Goal: Task Accomplishment & Management: Manage account settings

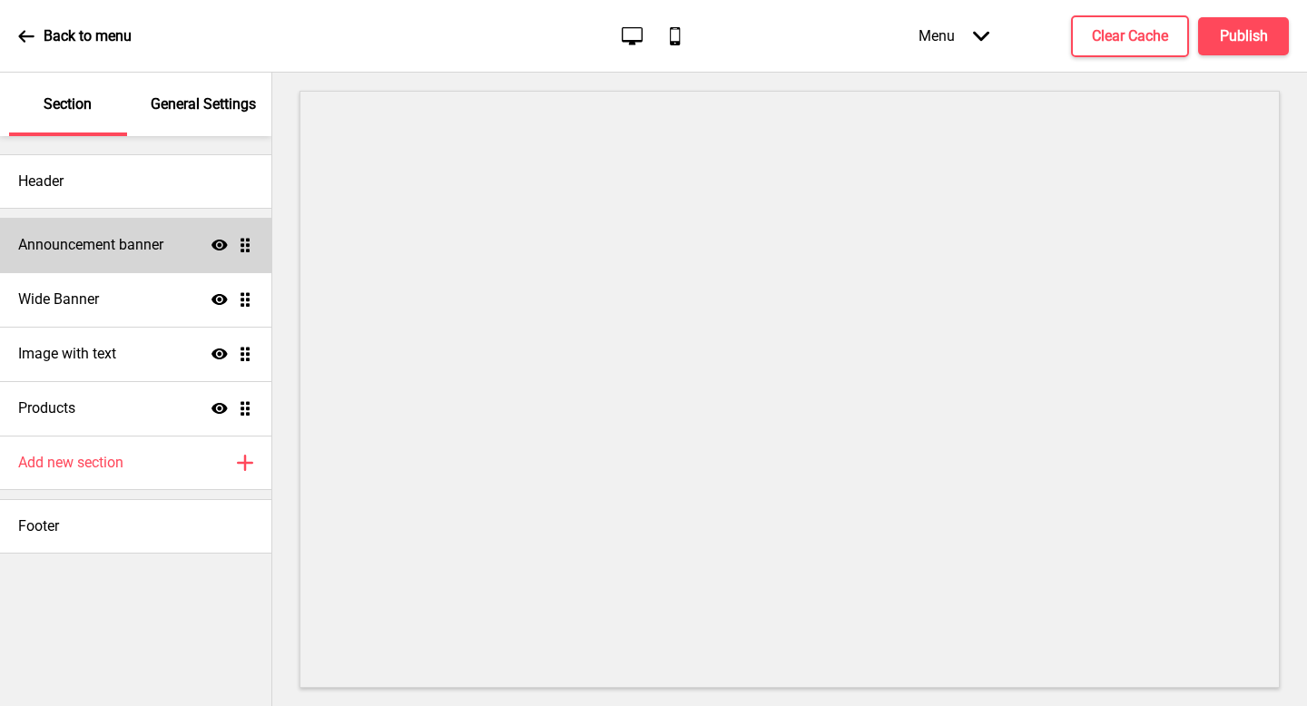
click at [110, 228] on div "Announcement banner Show Drag" at bounding box center [135, 245] width 271 height 54
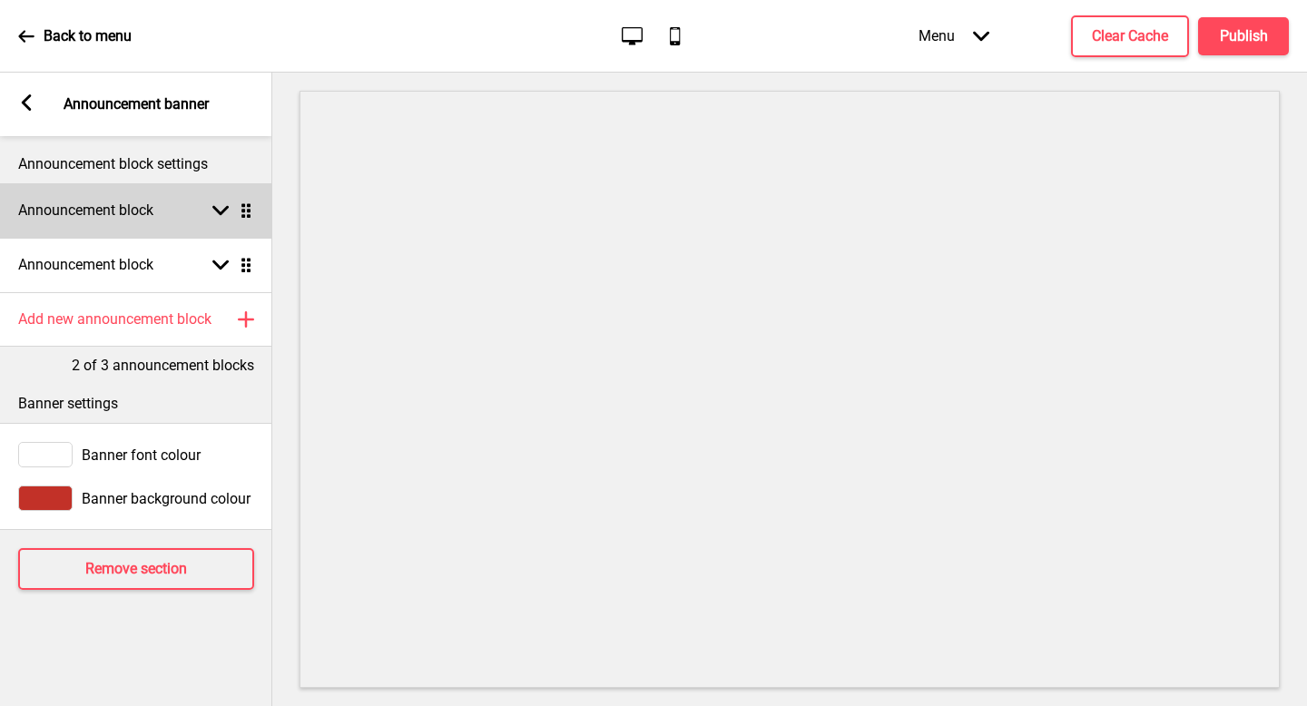
click at [146, 211] on h4 "Announcement block" at bounding box center [85, 211] width 135 height 20
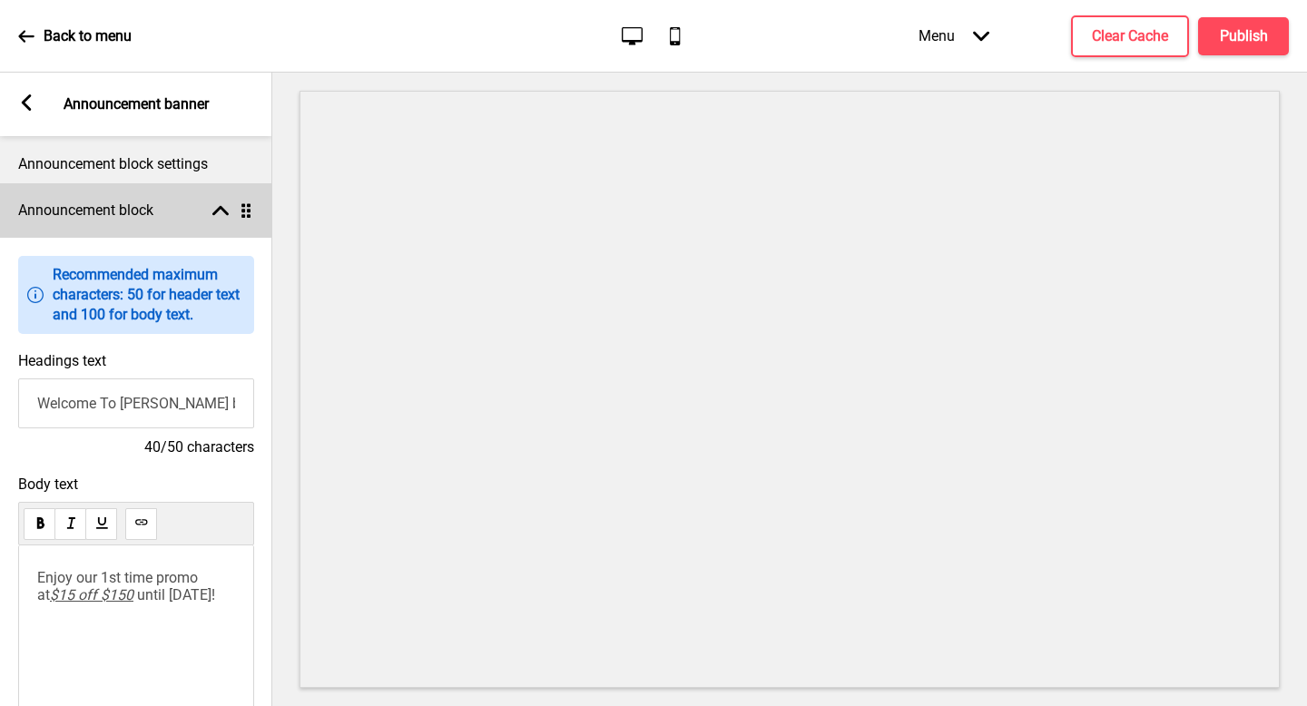
click at [146, 211] on h4 "Announcement block" at bounding box center [85, 211] width 135 height 20
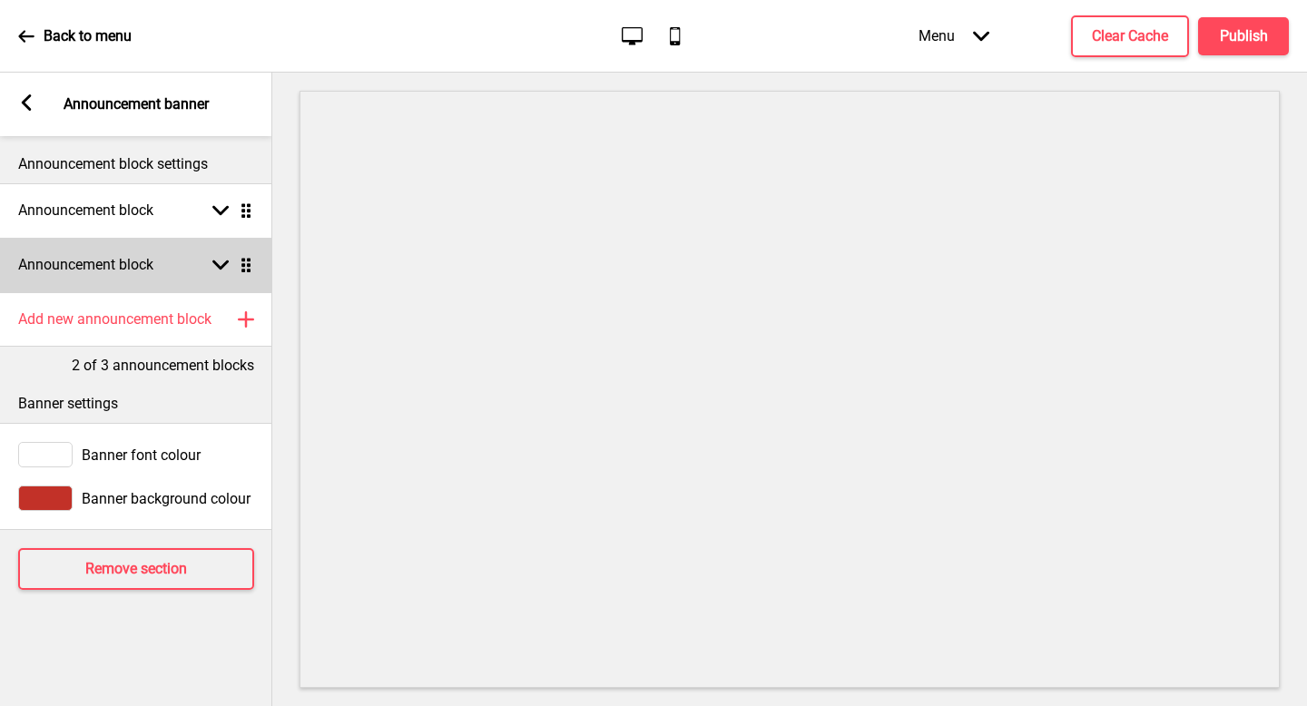
click at [146, 282] on div "Announcement block Arrow down Drag" at bounding box center [136, 265] width 272 height 54
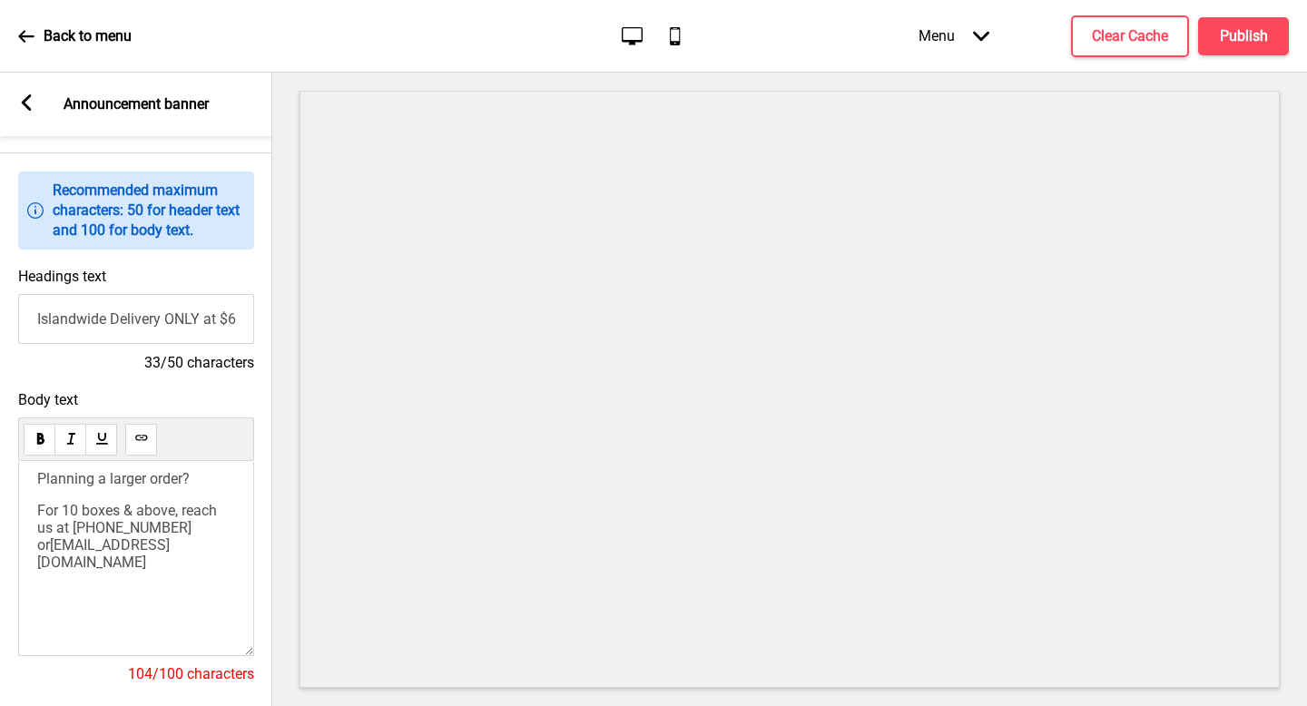
scroll to position [148, 0]
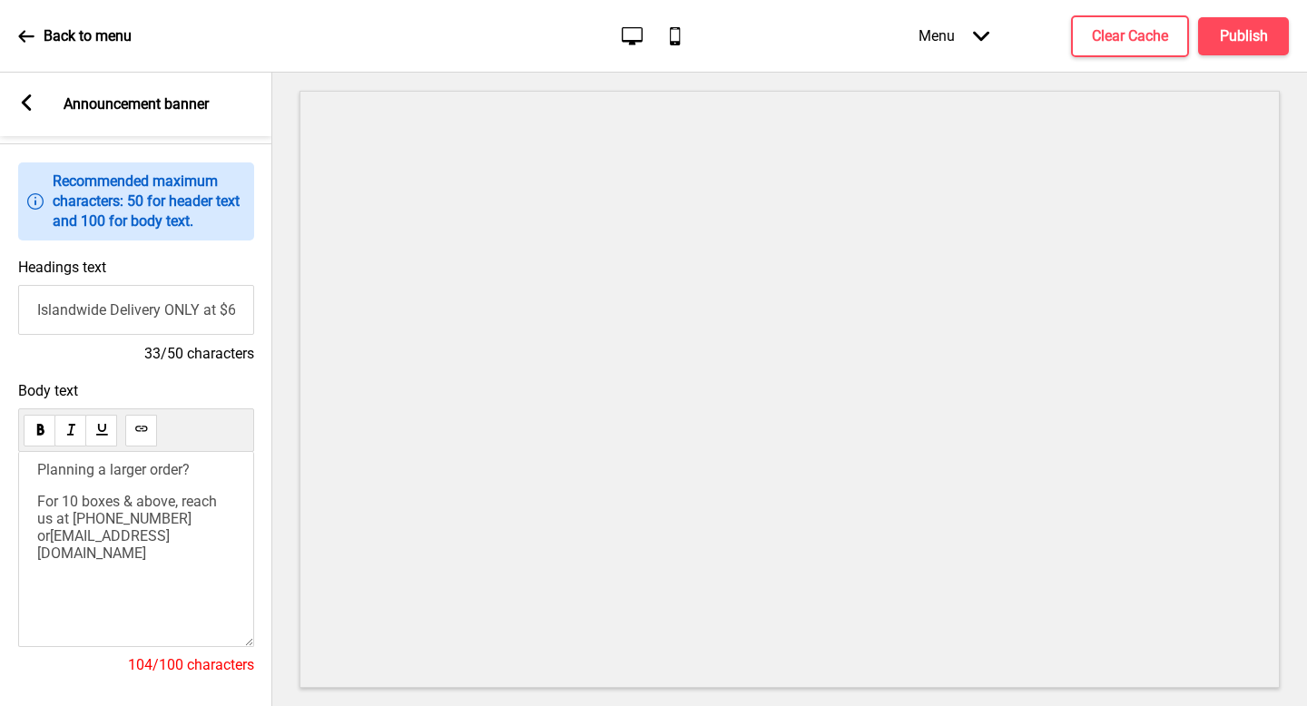
click at [170, 534] on span "[EMAIL_ADDRESS][DOMAIN_NAME]" at bounding box center [103, 544] width 133 height 34
type input "Islandwide Delivery & Self-collection available"
click at [1269, 36] on button "Publish" at bounding box center [1243, 36] width 91 height 38
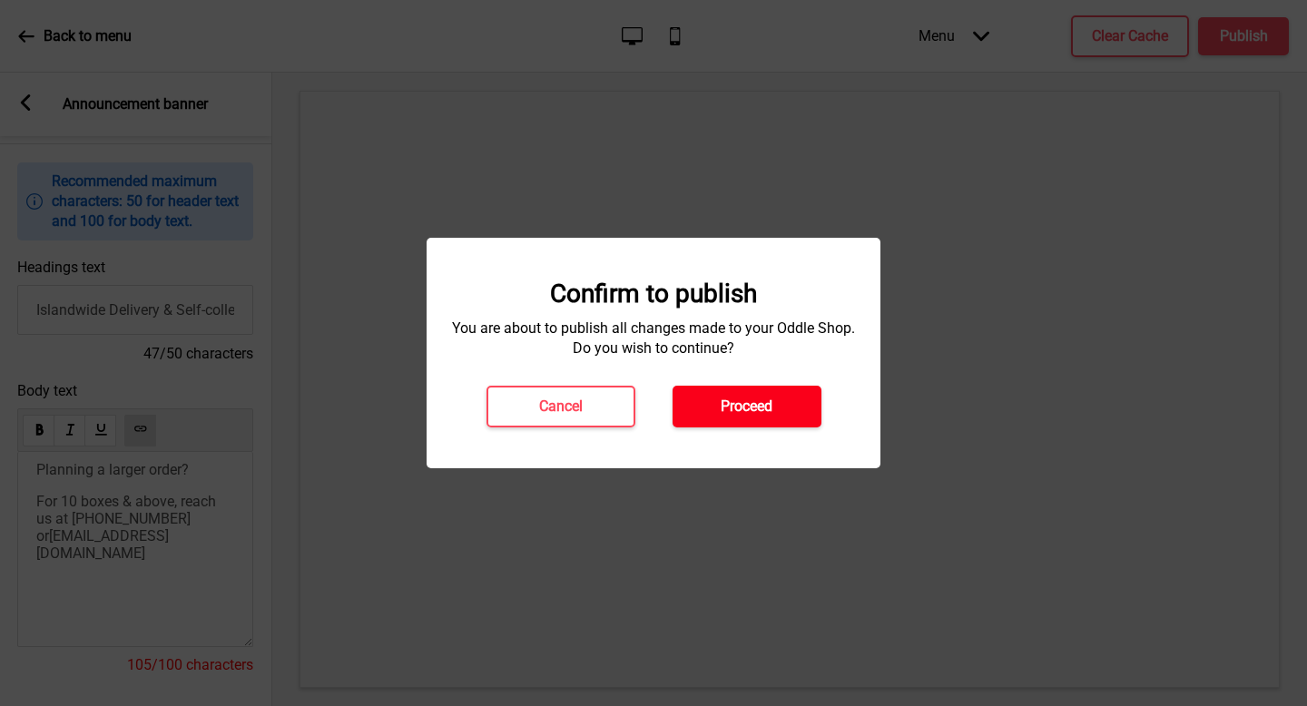
click at [761, 417] on button "Proceed" at bounding box center [747, 407] width 149 height 42
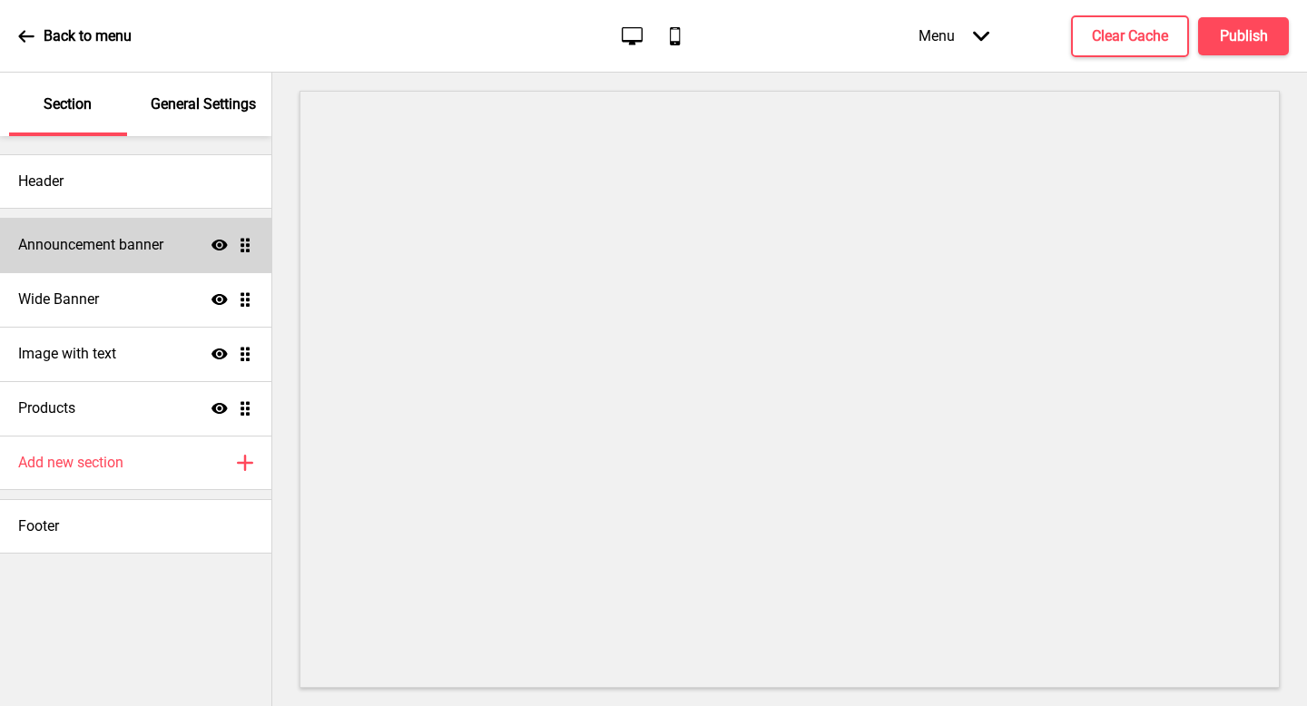
click at [152, 236] on h4 "Announcement banner" at bounding box center [90, 245] width 145 height 20
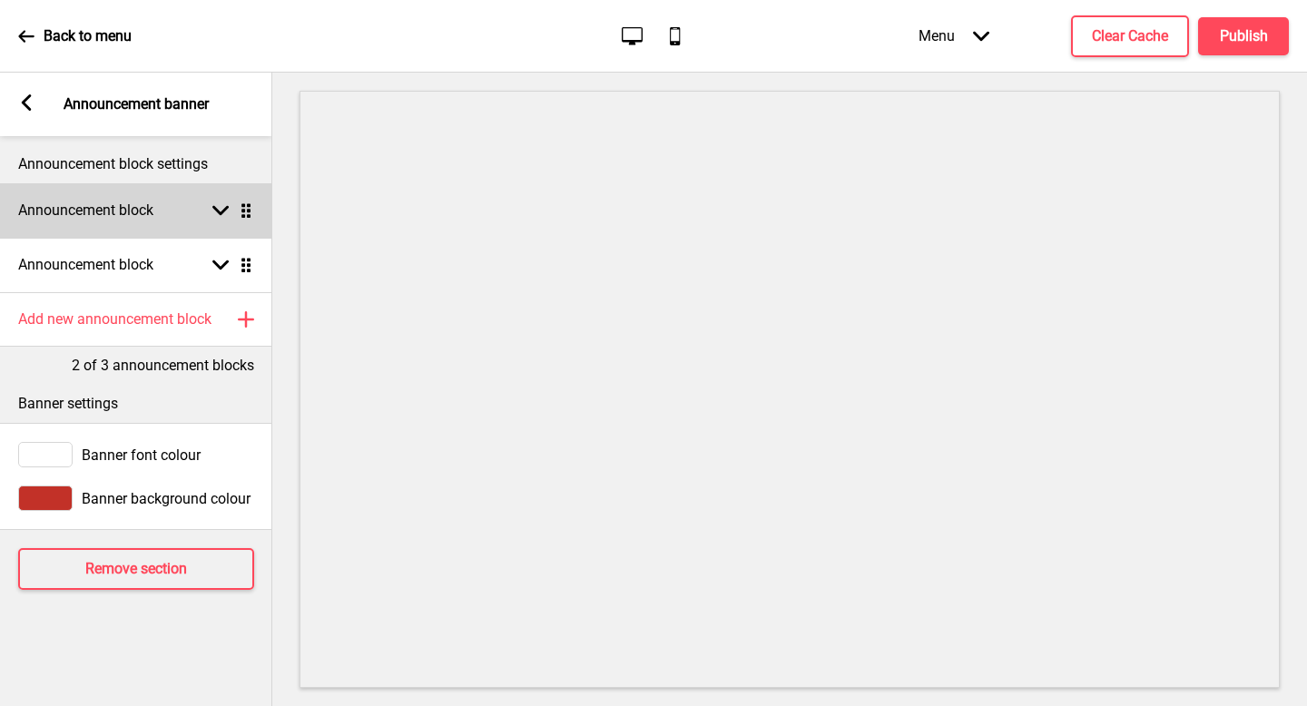
click at [172, 221] on div "Announcement block Arrow down Drag" at bounding box center [136, 210] width 272 height 54
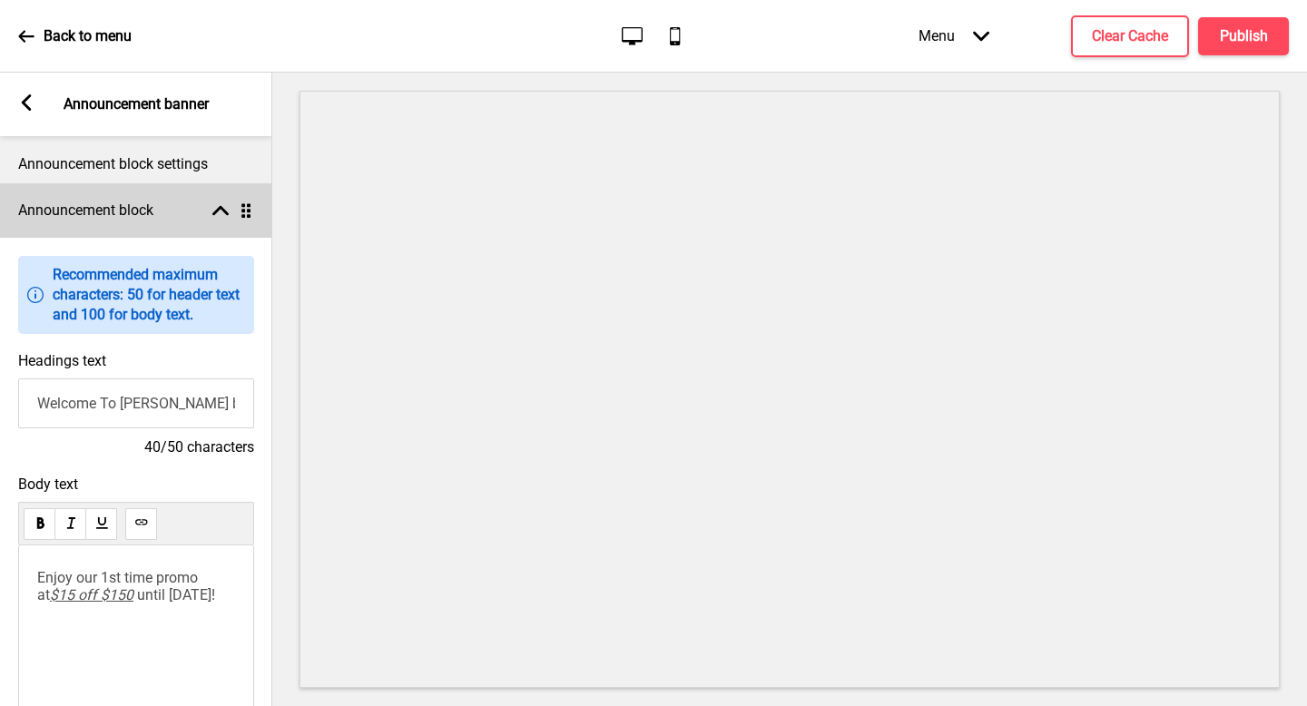
click at [186, 211] on div "Announcement block Arrow up Drag" at bounding box center [136, 210] width 272 height 54
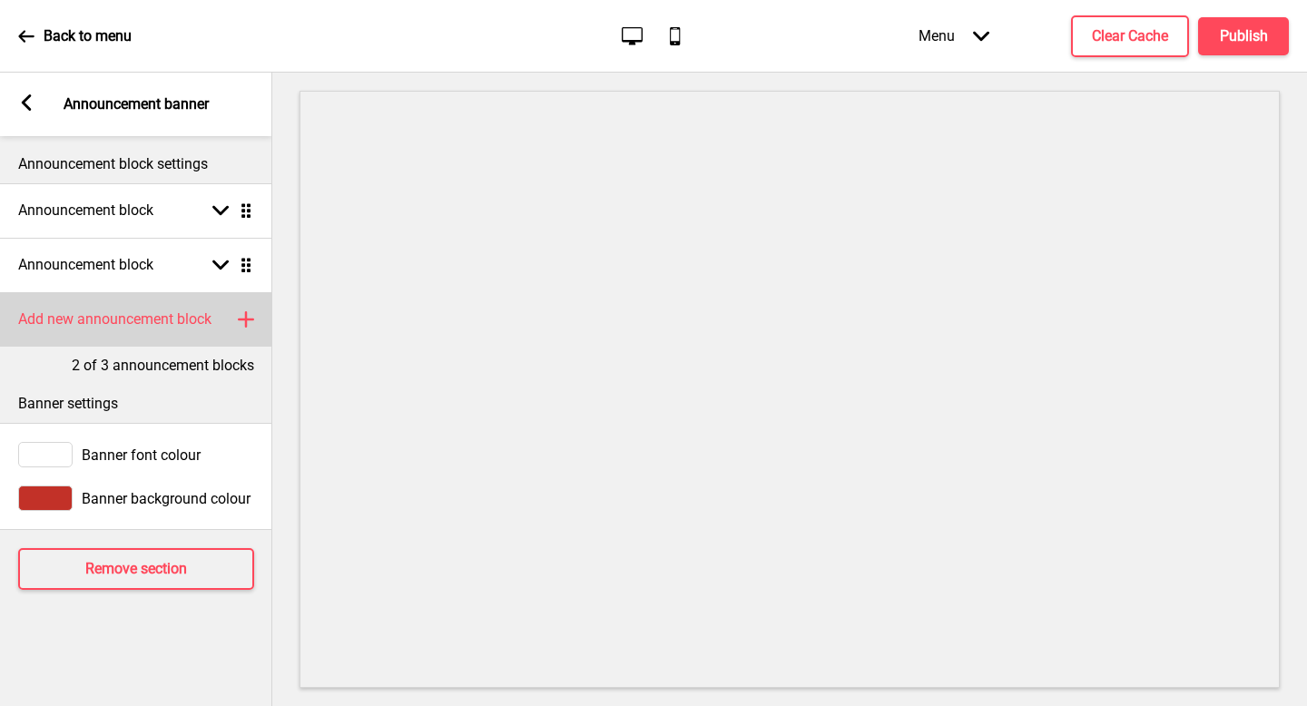
click at [150, 332] on div "Add new announcement block Plus" at bounding box center [136, 319] width 272 height 54
click at [194, 329] on div "Announcement block Arrow down Drag" at bounding box center [136, 319] width 272 height 54
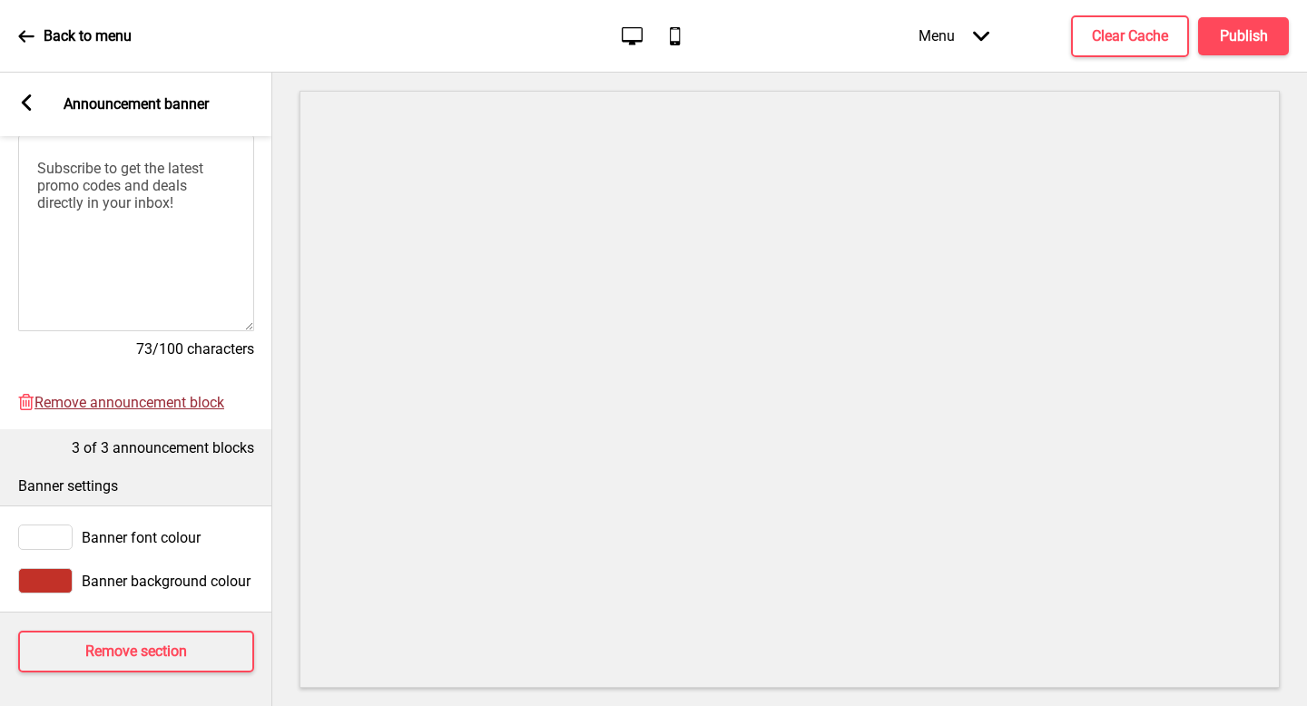
scroll to position [535, 0]
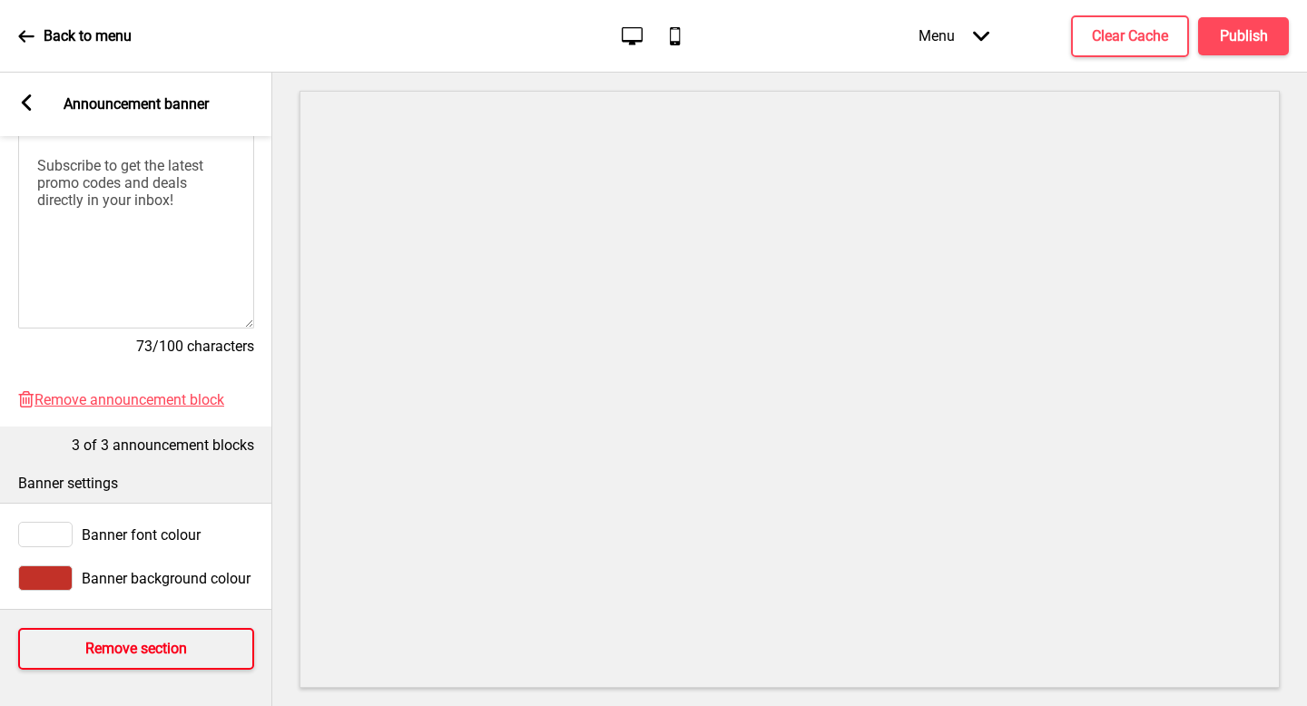
click at [116, 628] on button "Remove section" at bounding box center [136, 649] width 236 height 42
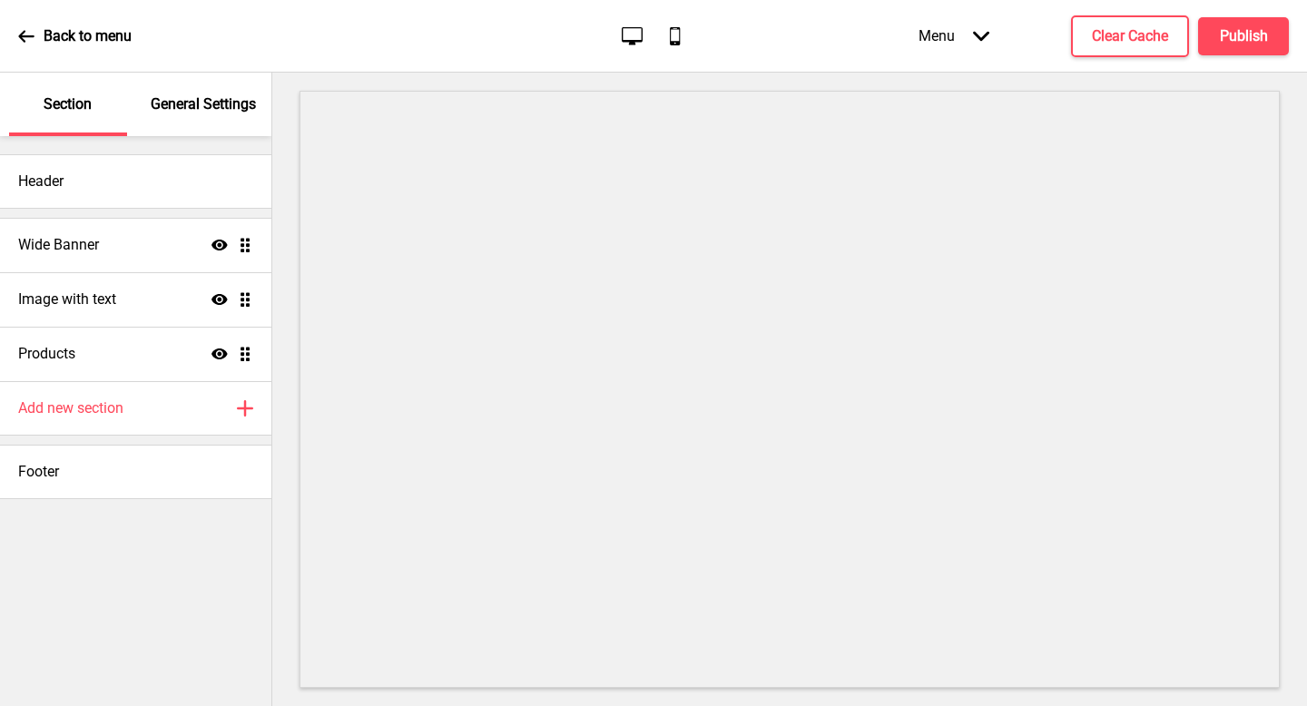
click at [81, 43] on p "Back to menu" at bounding box center [88, 36] width 88 height 20
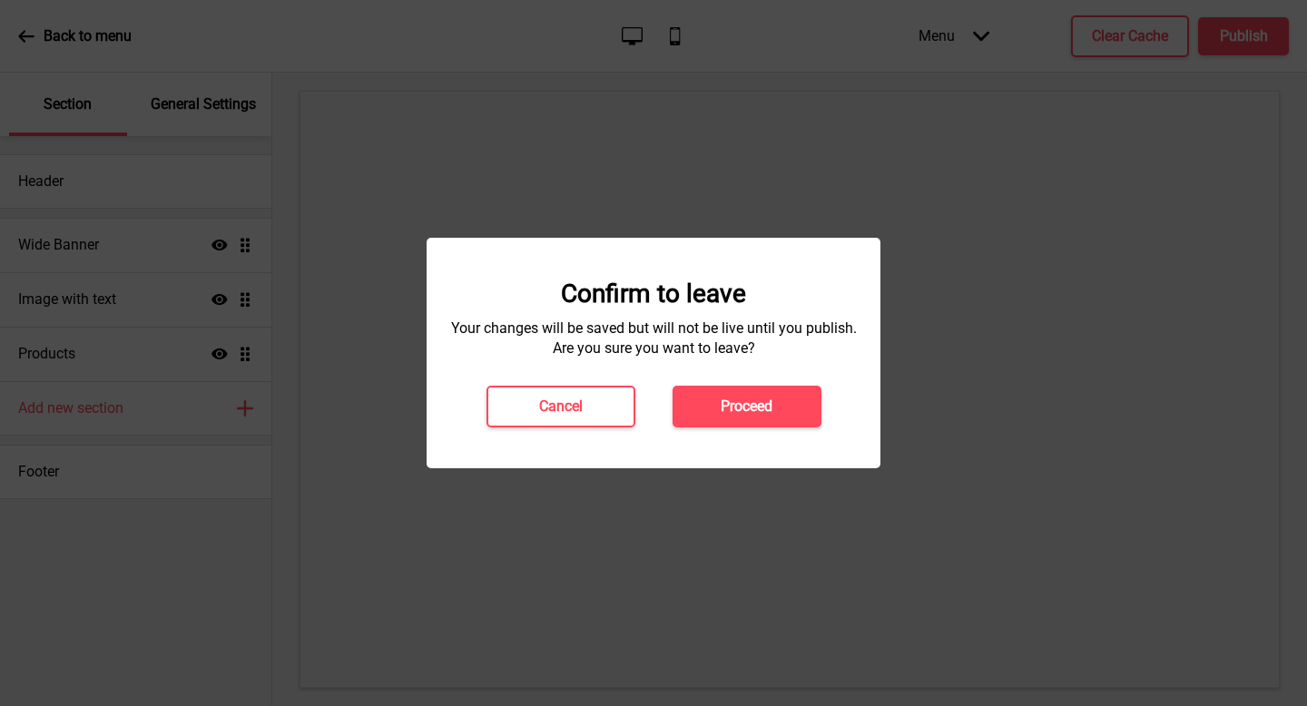
click at [670, 393] on div "Cancel Proceed" at bounding box center [653, 407] width 372 height 42
click at [582, 414] on h4 "Cancel" at bounding box center [561, 407] width 44 height 20
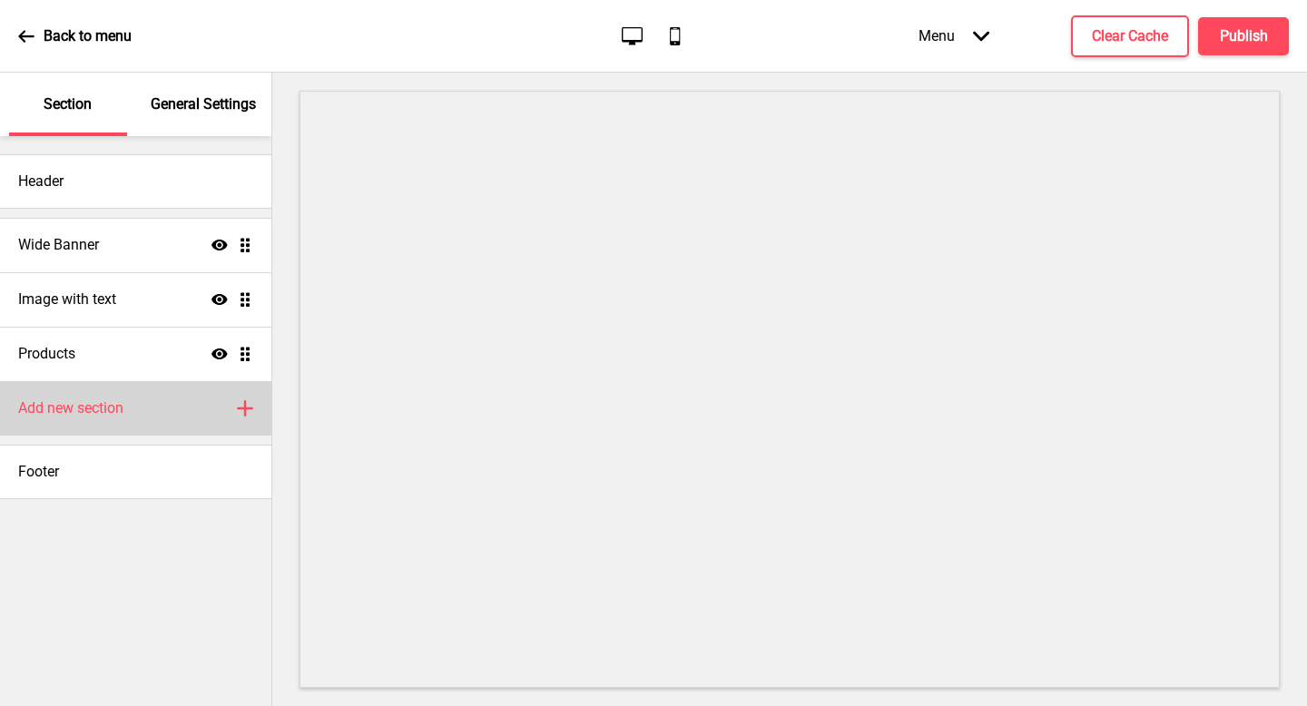
click at [118, 421] on div "Add new section Plus" at bounding box center [135, 408] width 271 height 54
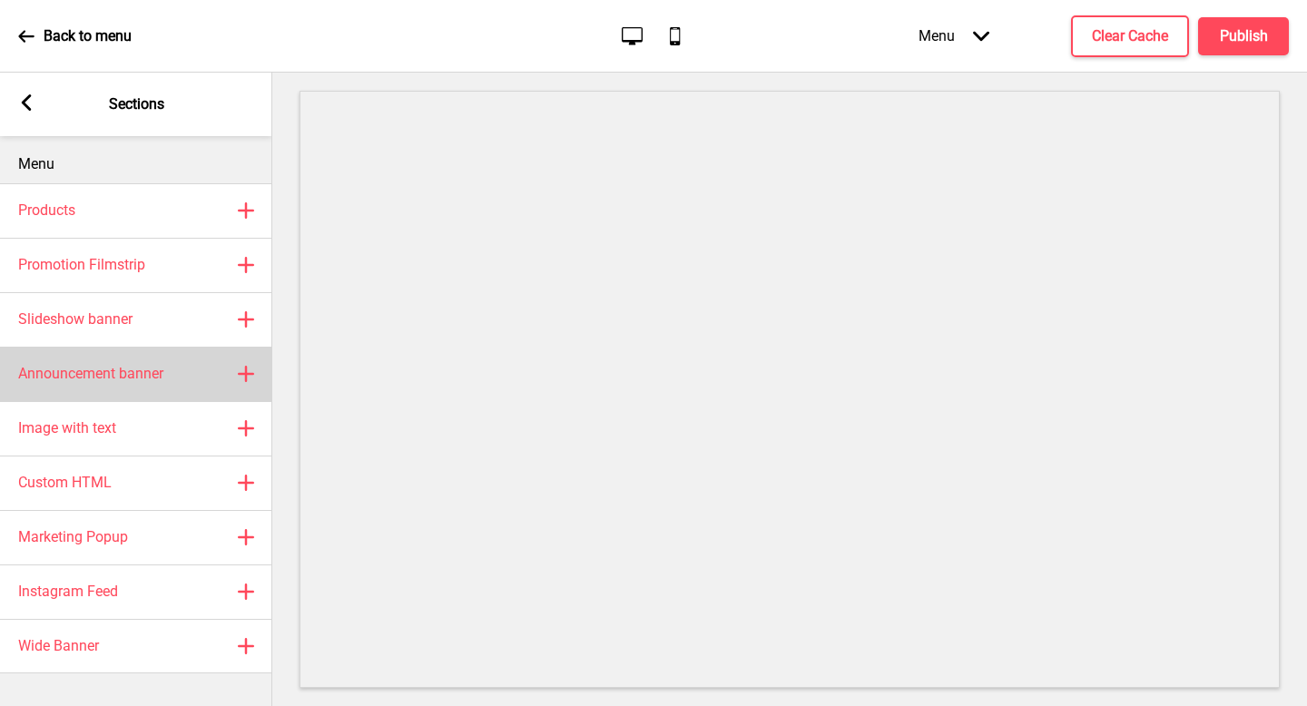
click at [135, 370] on h4 "Announcement banner" at bounding box center [90, 374] width 145 height 20
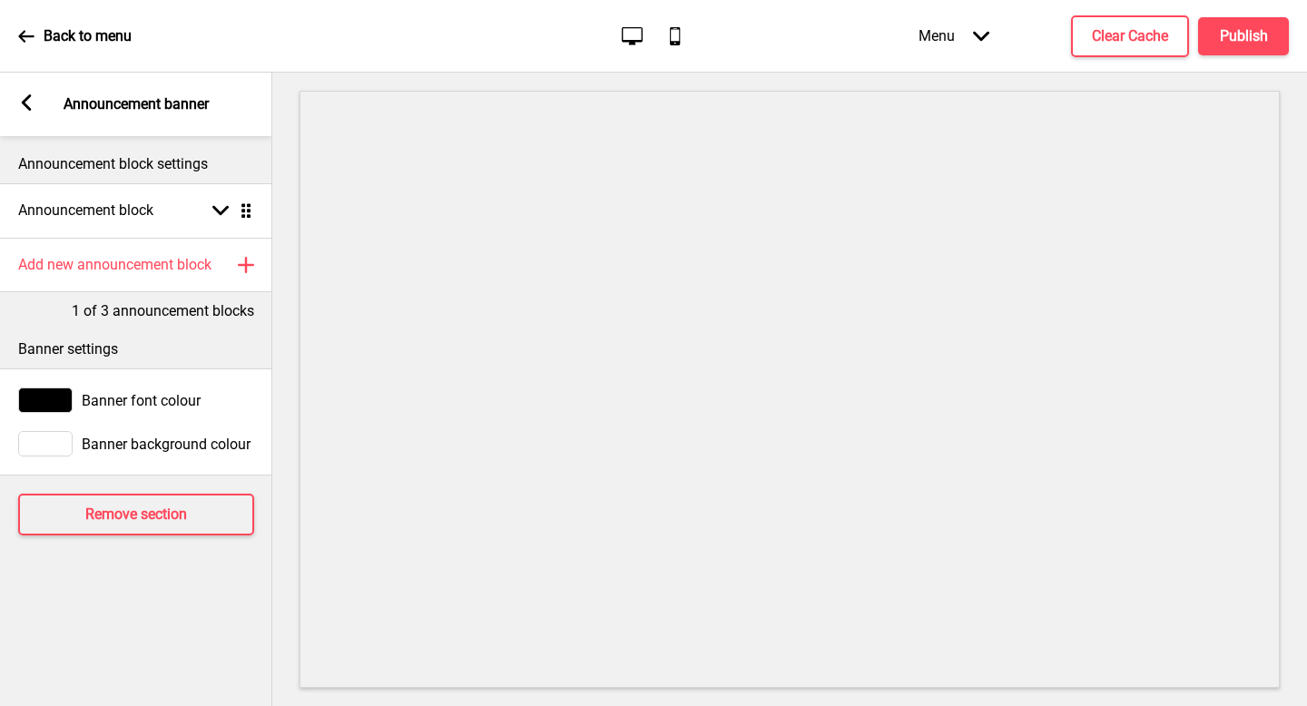
click at [24, 104] on icon at bounding box center [27, 102] width 10 height 16
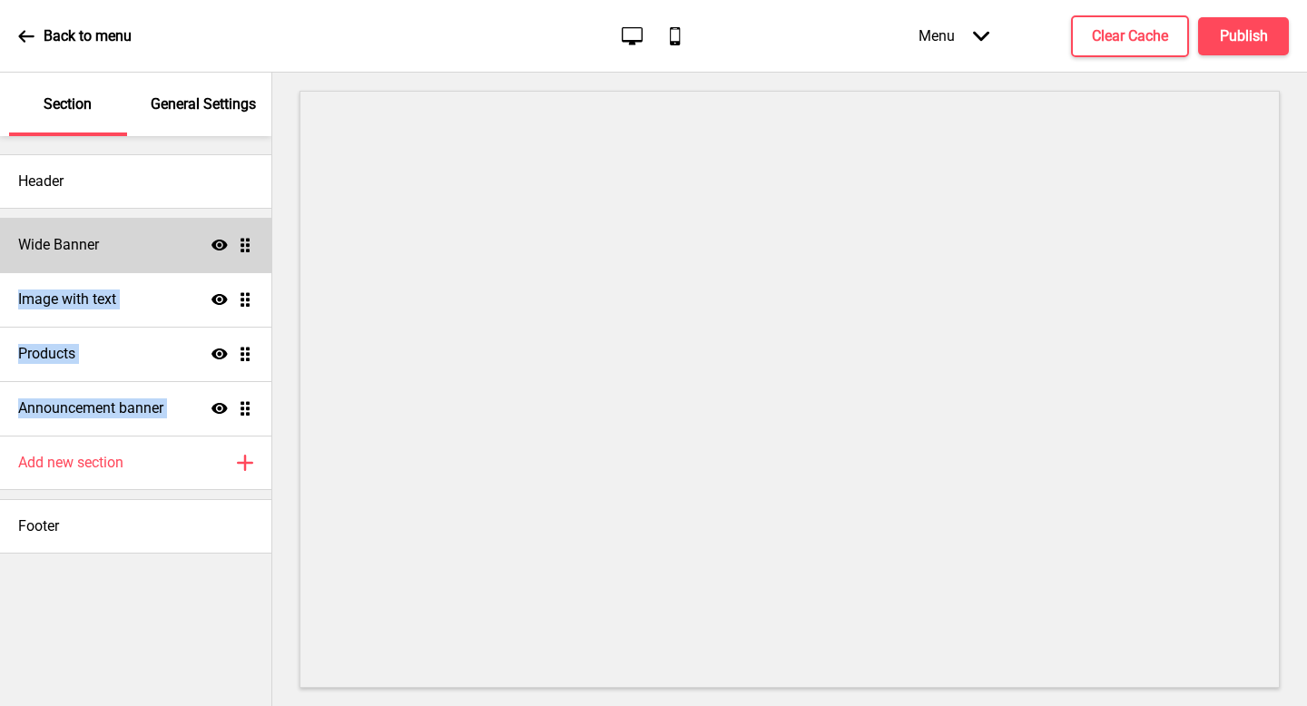
drag, startPoint x: 256, startPoint y: 411, endPoint x: 212, endPoint y: 247, distance: 170.0
click at [213, 235] on ul "Wide Banner Show Drag Image with text Show Drag Products Show Drag Announcement…" at bounding box center [135, 327] width 271 height 218
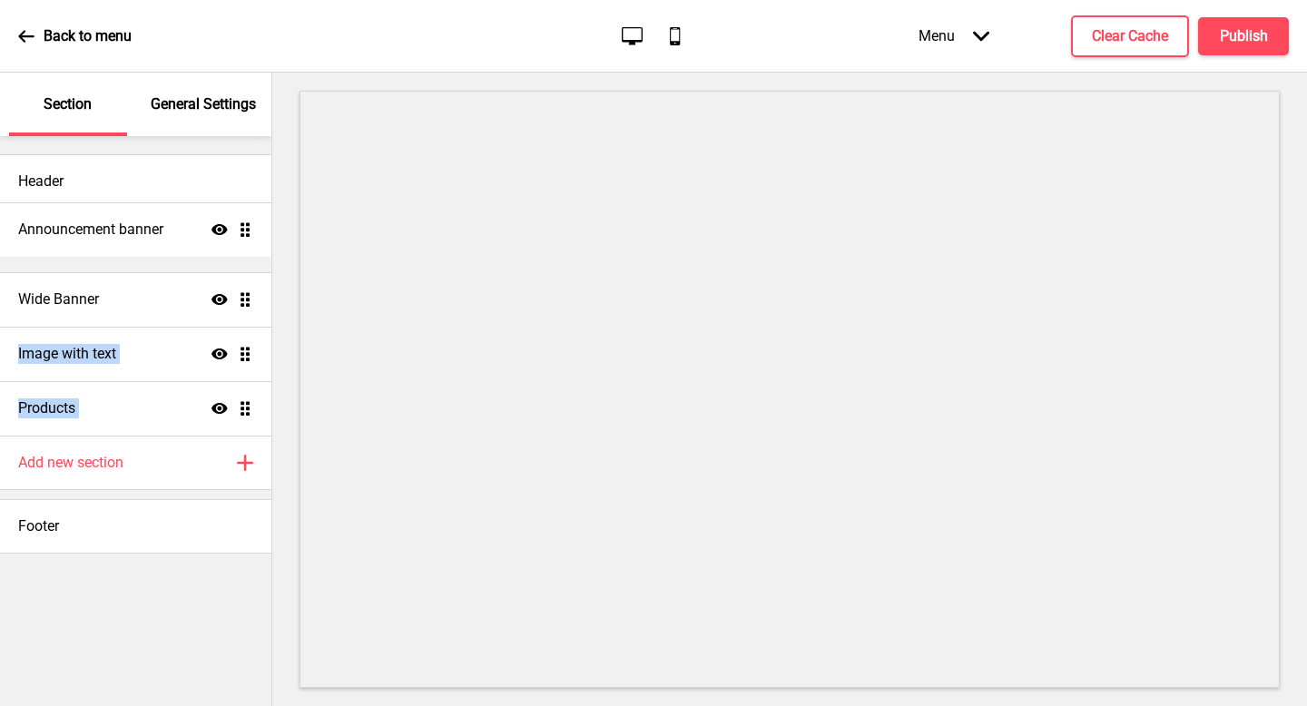
drag, startPoint x: 241, startPoint y: 399, endPoint x: 237, endPoint y: 221, distance: 178.9
click at [237, 221] on ul "Wide Banner Show Drag Image with text Show Drag Products Show Drag Announcement…" at bounding box center [135, 327] width 271 height 218
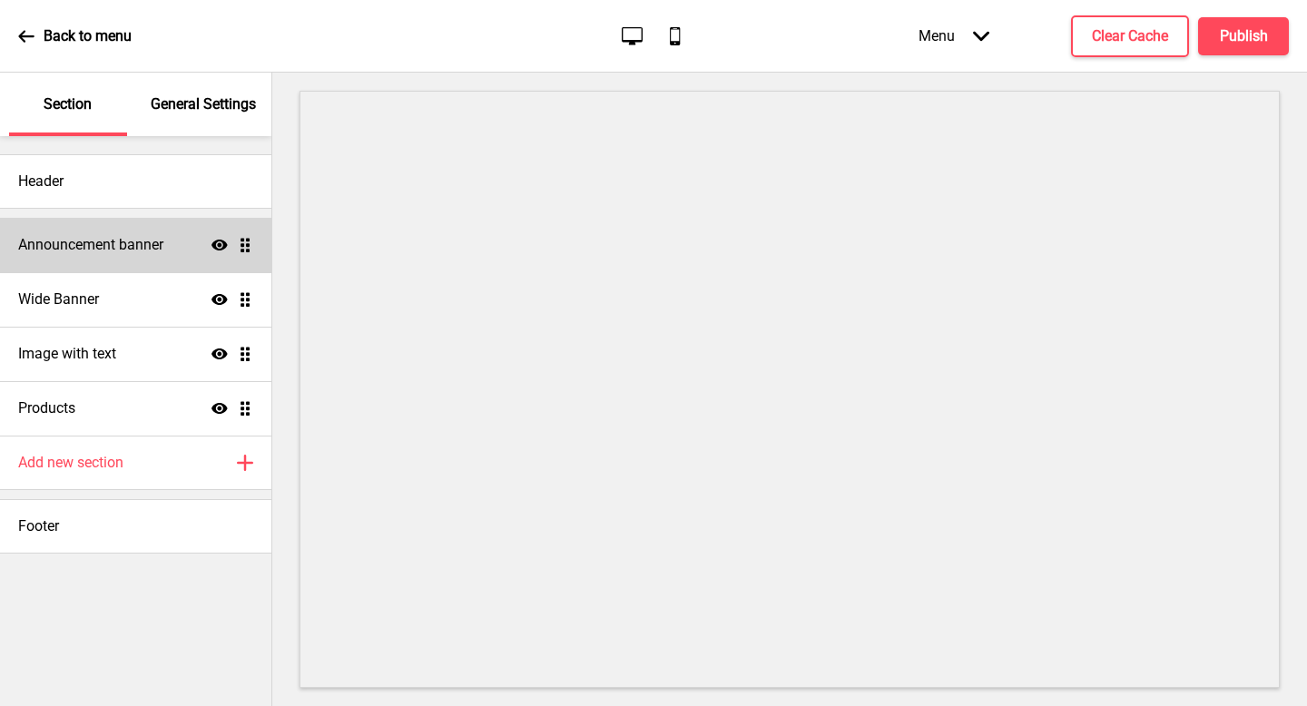
click at [72, 262] on div "Announcement banner Show Drag" at bounding box center [135, 245] width 271 height 54
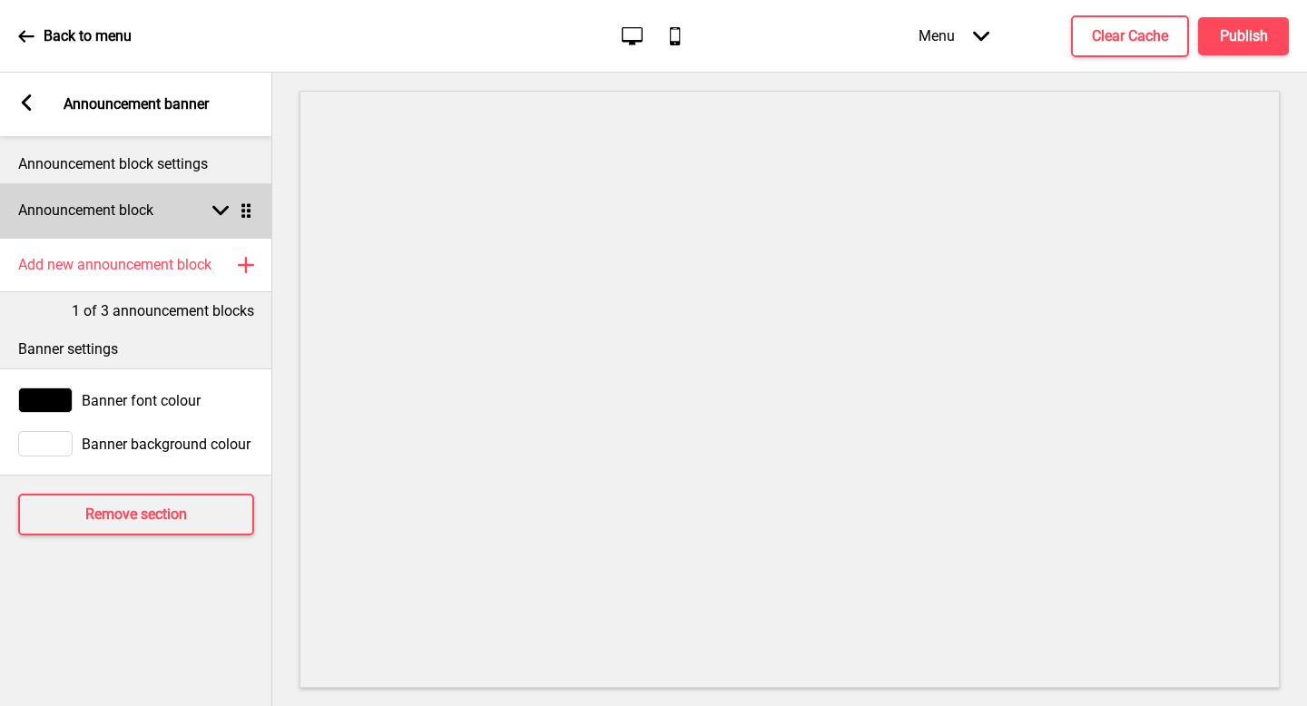
click at [111, 214] on h4 "Announcement block" at bounding box center [85, 211] width 135 height 20
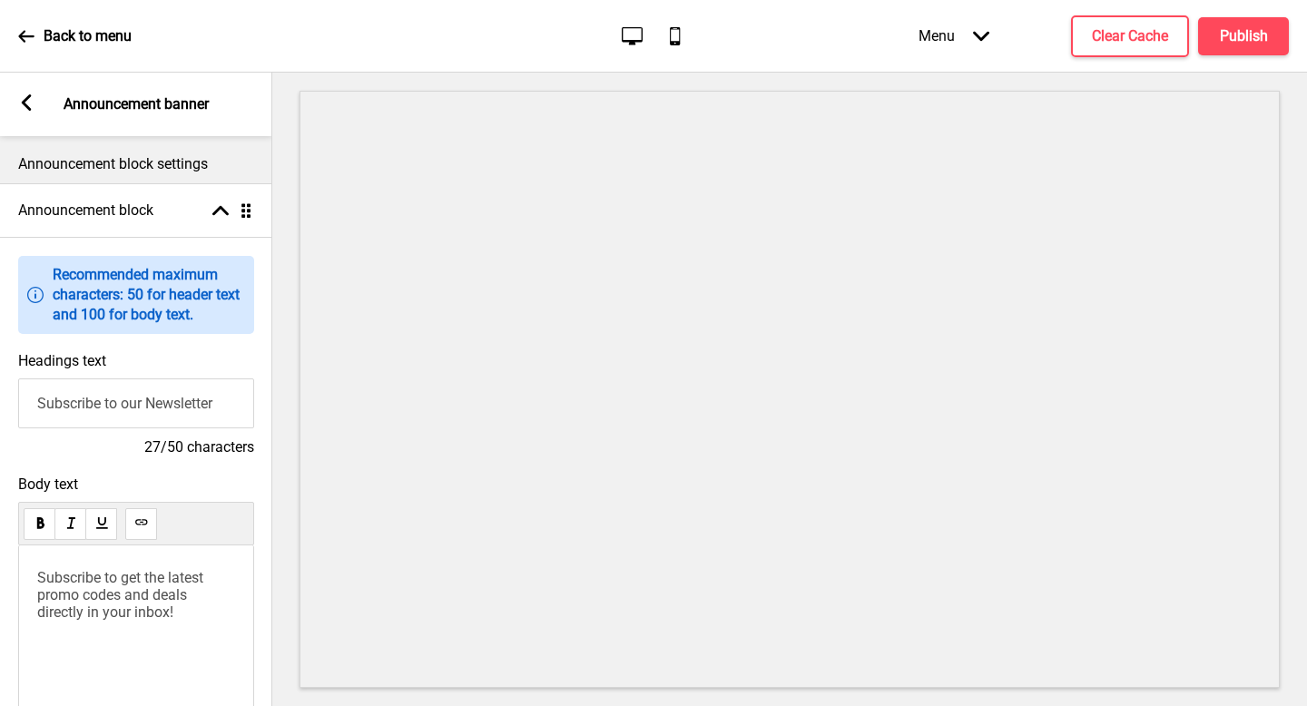
click at [114, 393] on input "Subscribe to our Newsletter" at bounding box center [136, 403] width 236 height 50
paste input "Welcome To [PERSON_NAME] by [PERSON_NAME]"
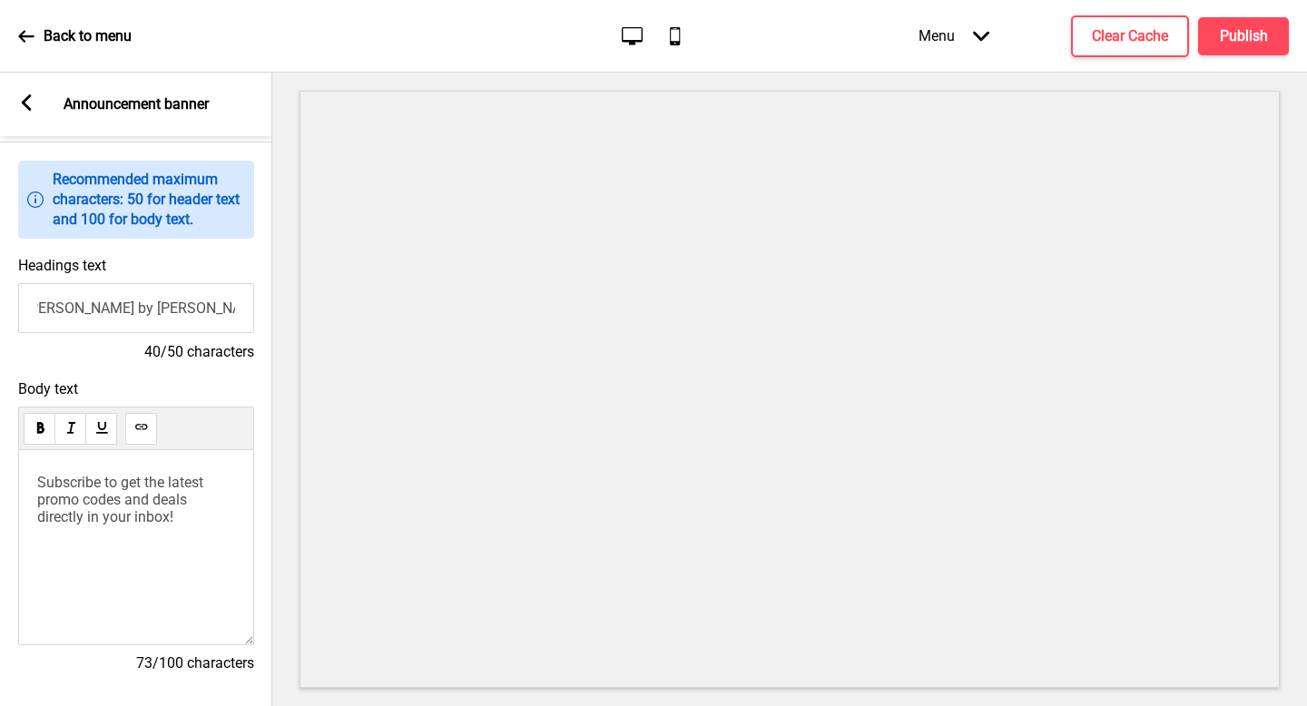
scroll to position [170, 0]
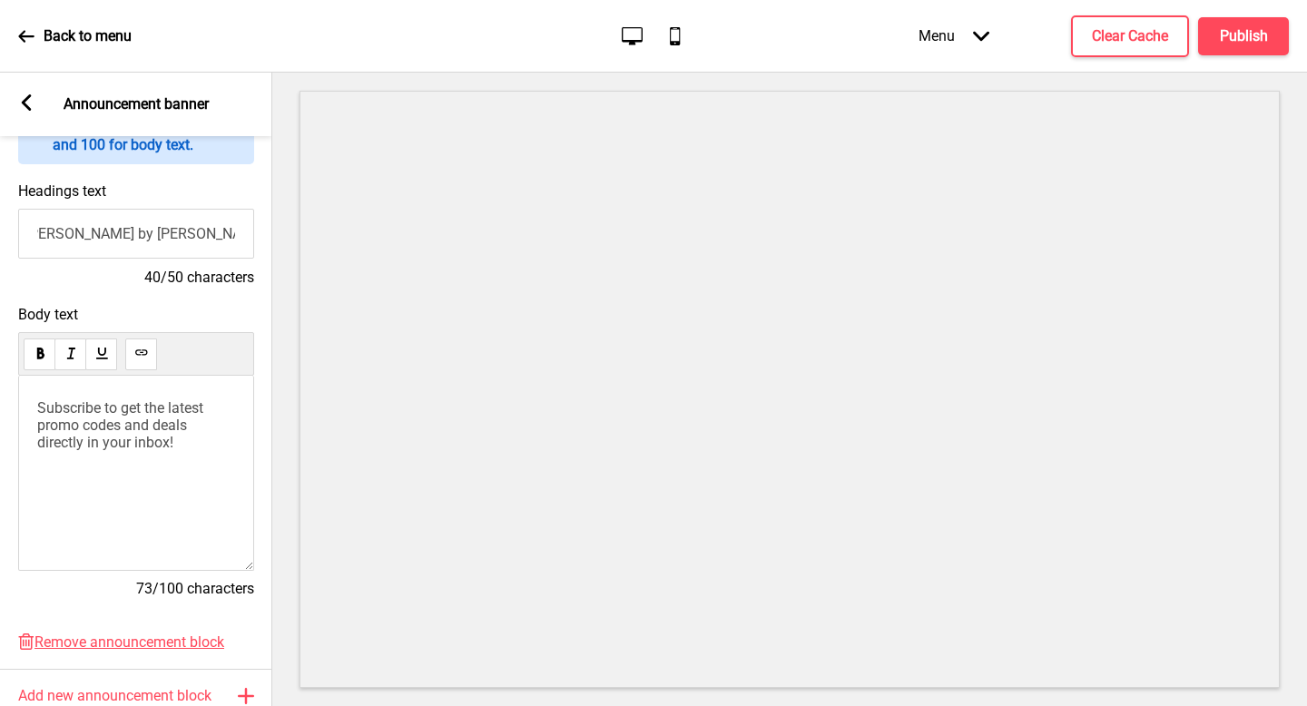
type input "Welcome To [PERSON_NAME] by [PERSON_NAME]"
click at [147, 460] on div "Subscribe to get the latest promo codes and deals directly in your inbox!" at bounding box center [136, 473] width 236 height 195
click at [148, 460] on div "Subscribe to get the latest promo codes and deals directly in your inbox!" at bounding box center [136, 473] width 236 height 195
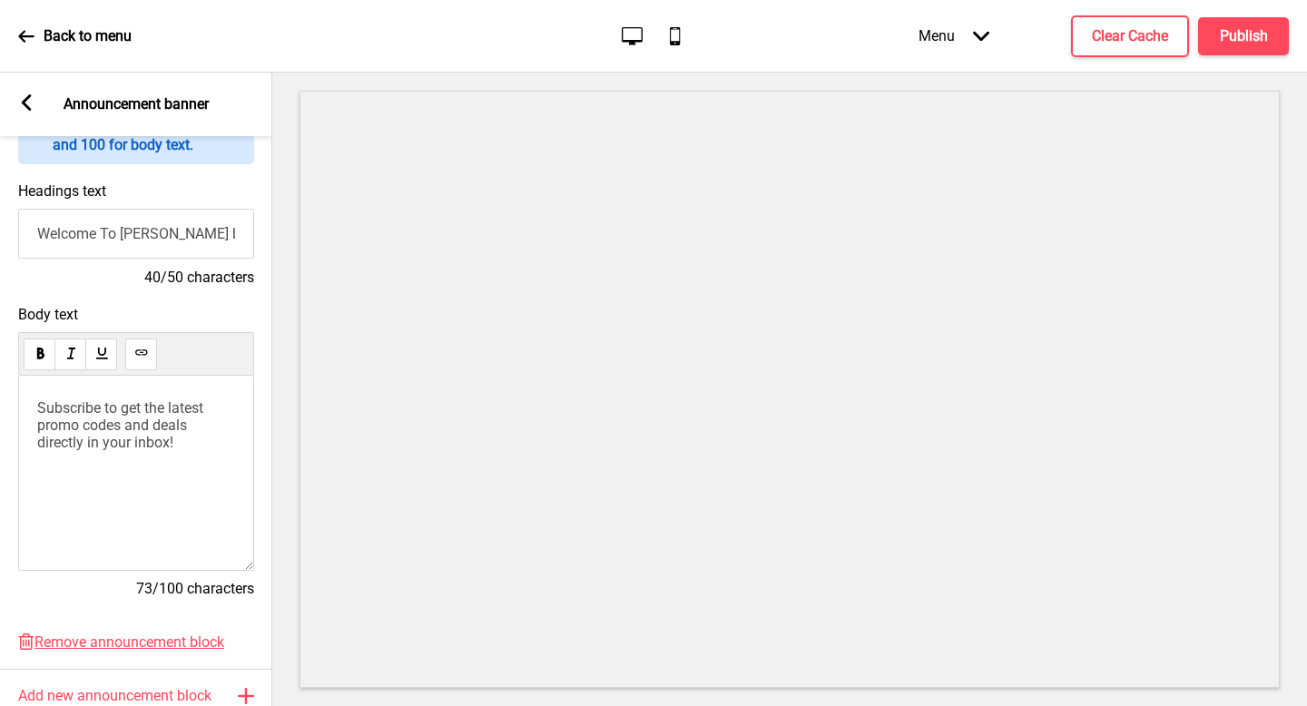
click at [159, 402] on span "Subscribe to get the latest promo codes and deals directly in your inbox!" at bounding box center [122, 425] width 170 height 52
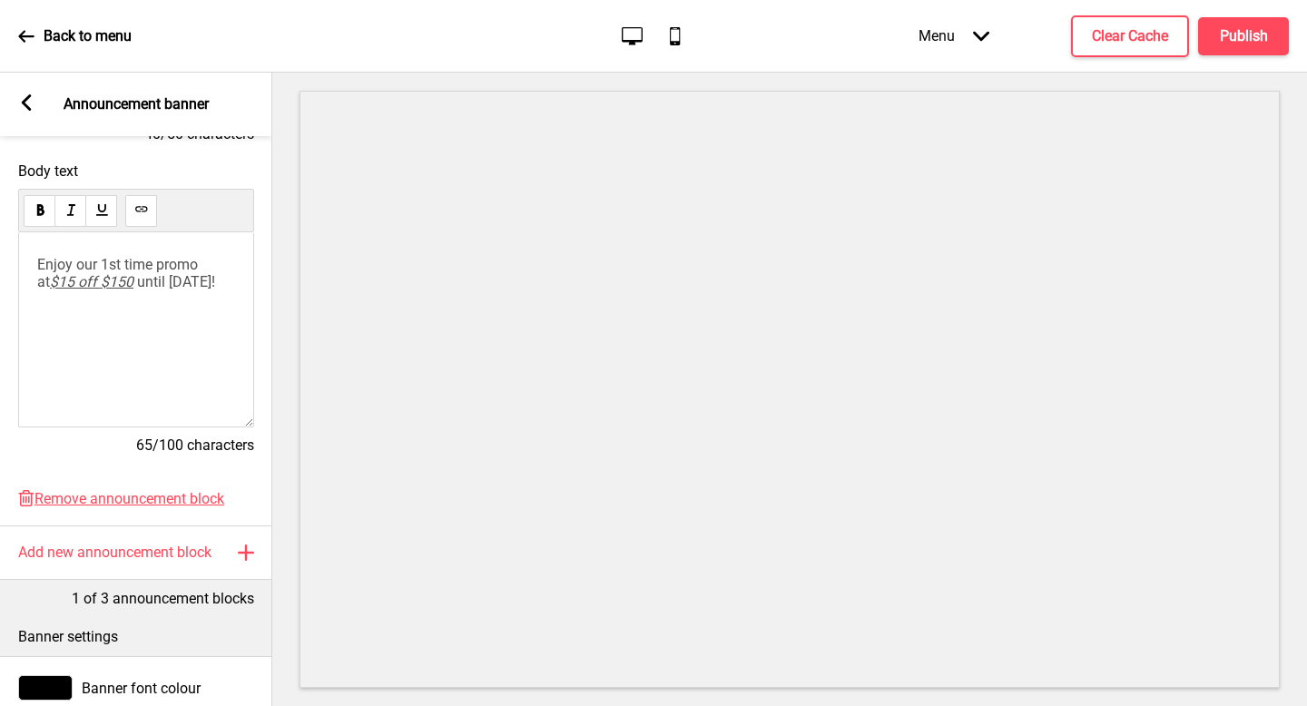
scroll to position [331, 0]
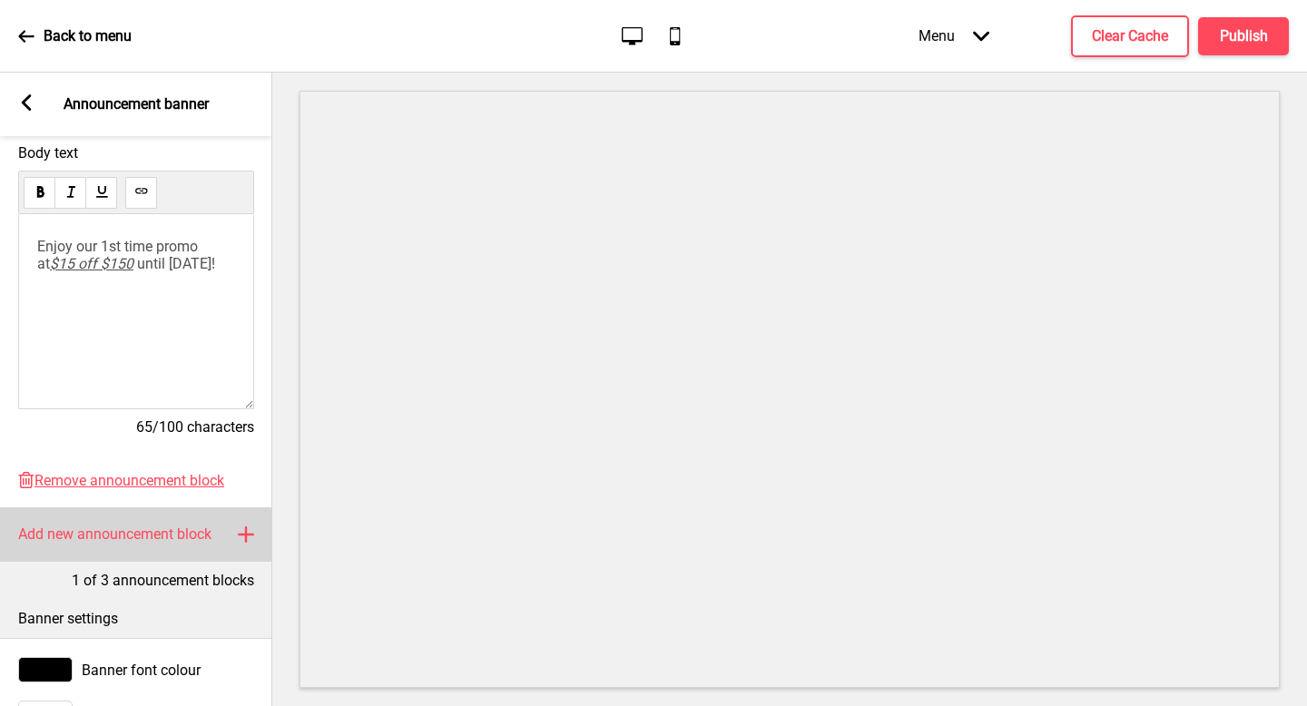
click at [157, 530] on h4 "Add new announcement block" at bounding box center [114, 535] width 193 height 20
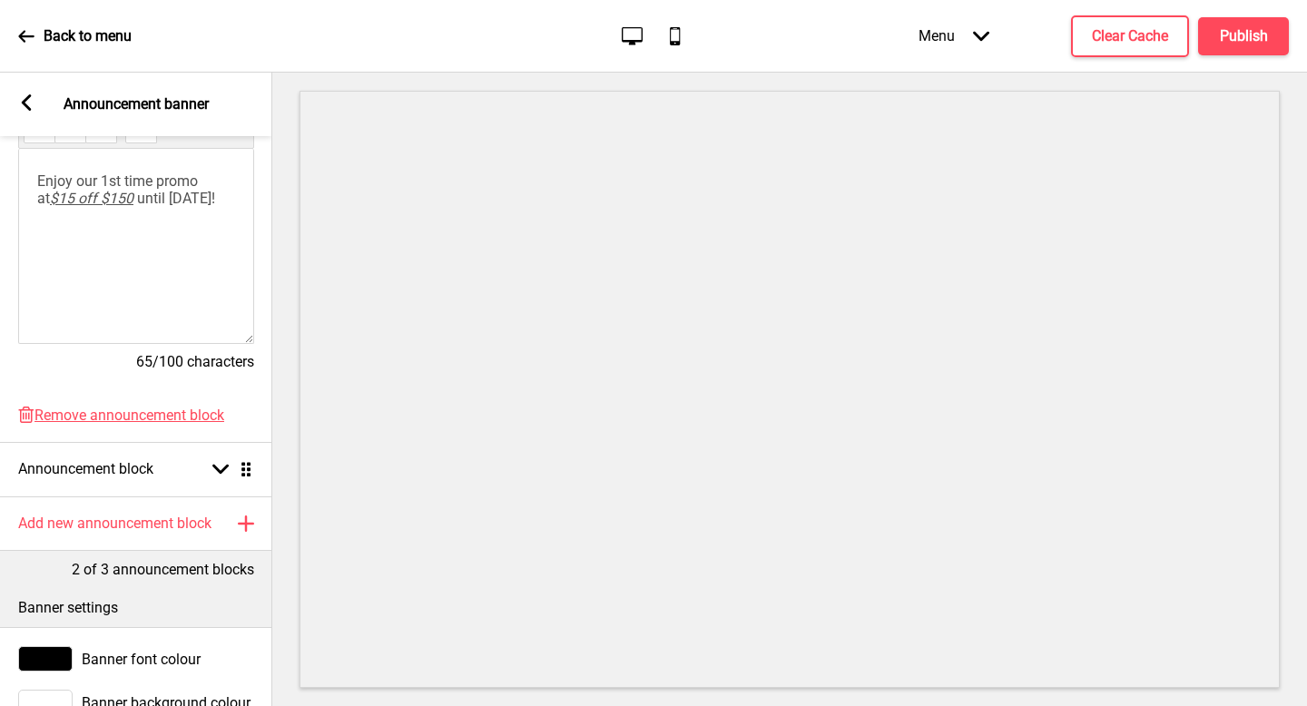
scroll to position [475, 0]
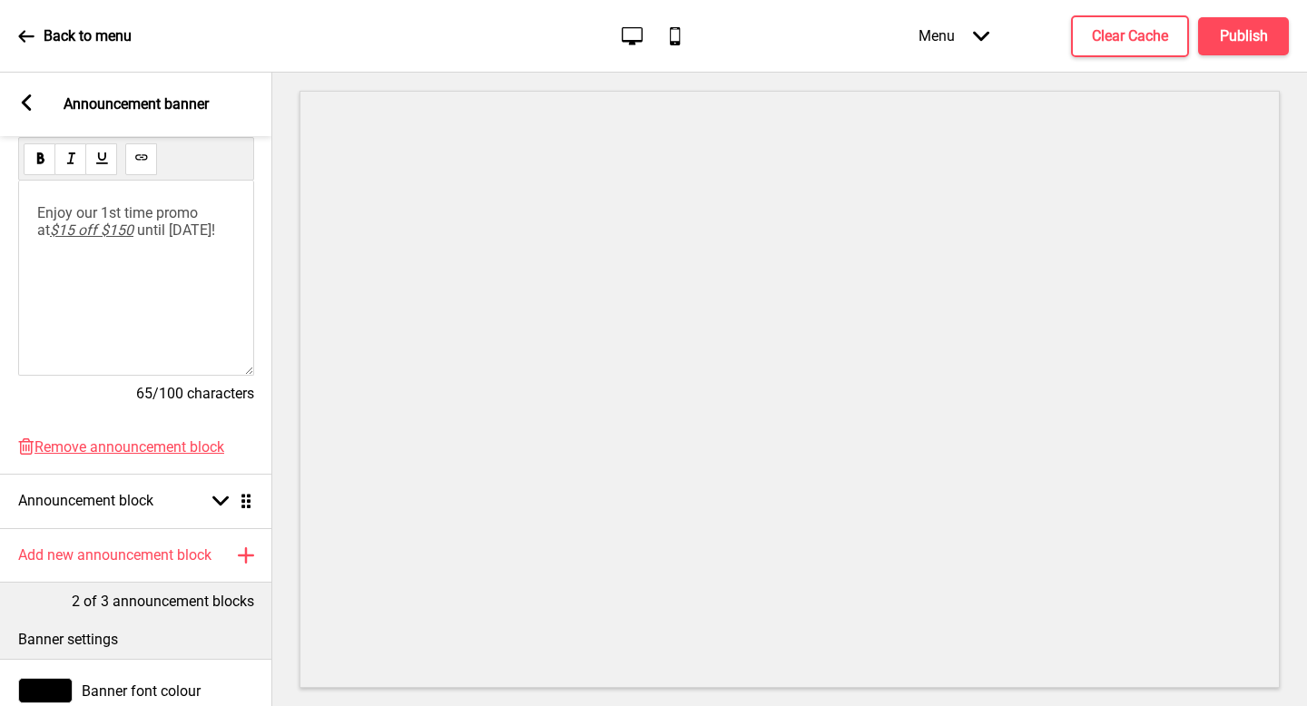
click at [182, 324] on div "Enjoy our 1st time promo at $15 off $150 until [DATE]!" at bounding box center [136, 278] width 236 height 195
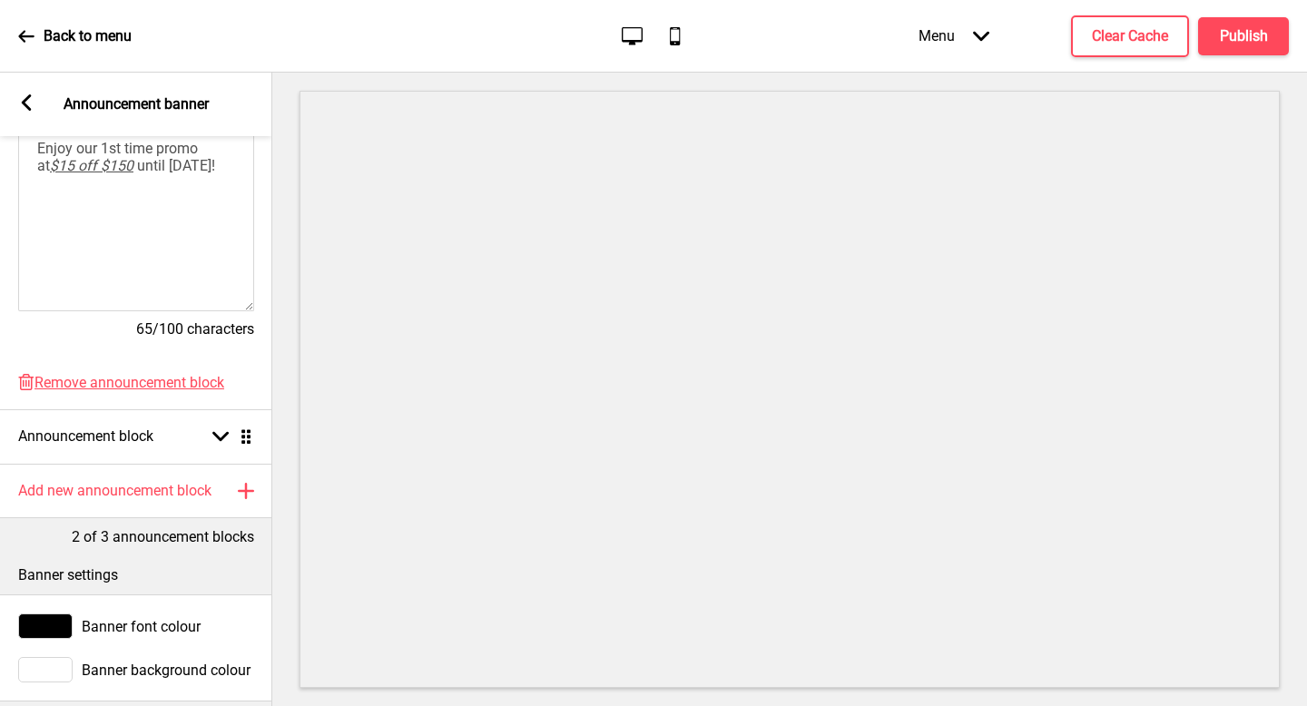
scroll to position [535, 0]
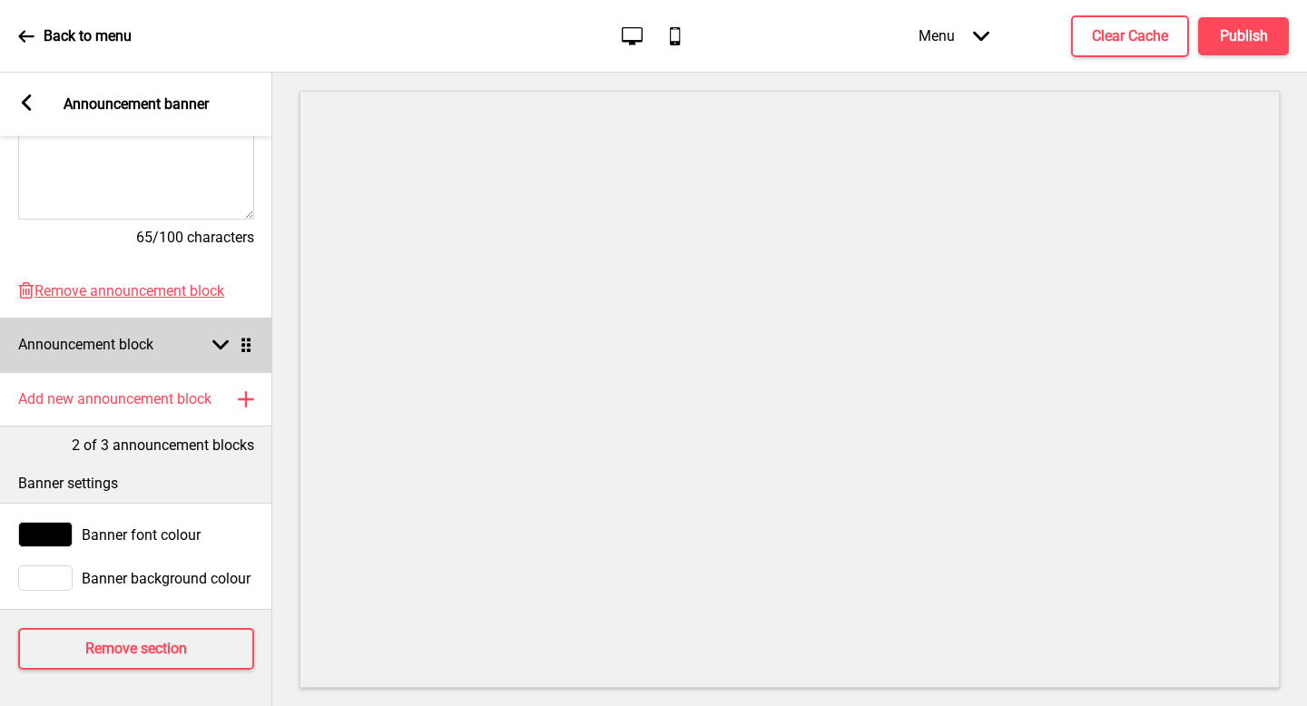
click at [215, 340] on icon at bounding box center [220, 345] width 16 height 10
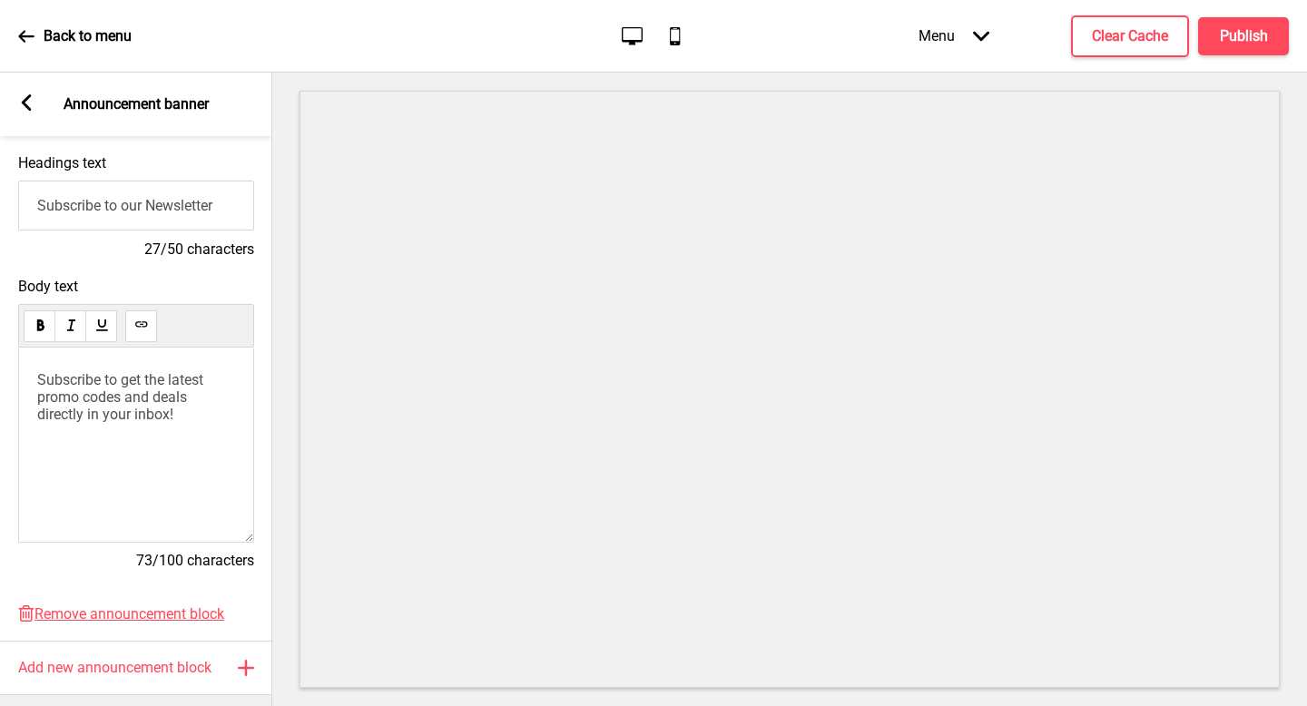
scroll to position [180, 0]
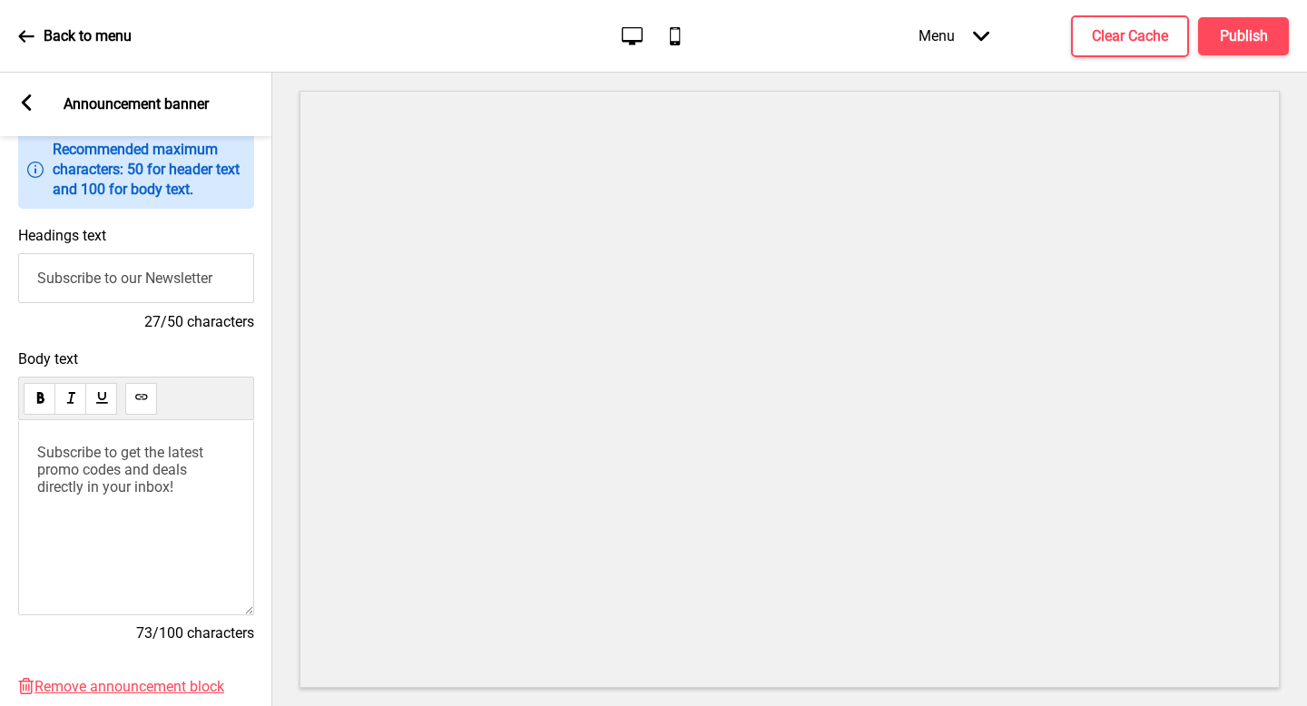
click at [208, 282] on input "Subscribe to our Newsletter" at bounding box center [136, 278] width 236 height 50
paste input "Islandwide Delivery & Self-collection available"
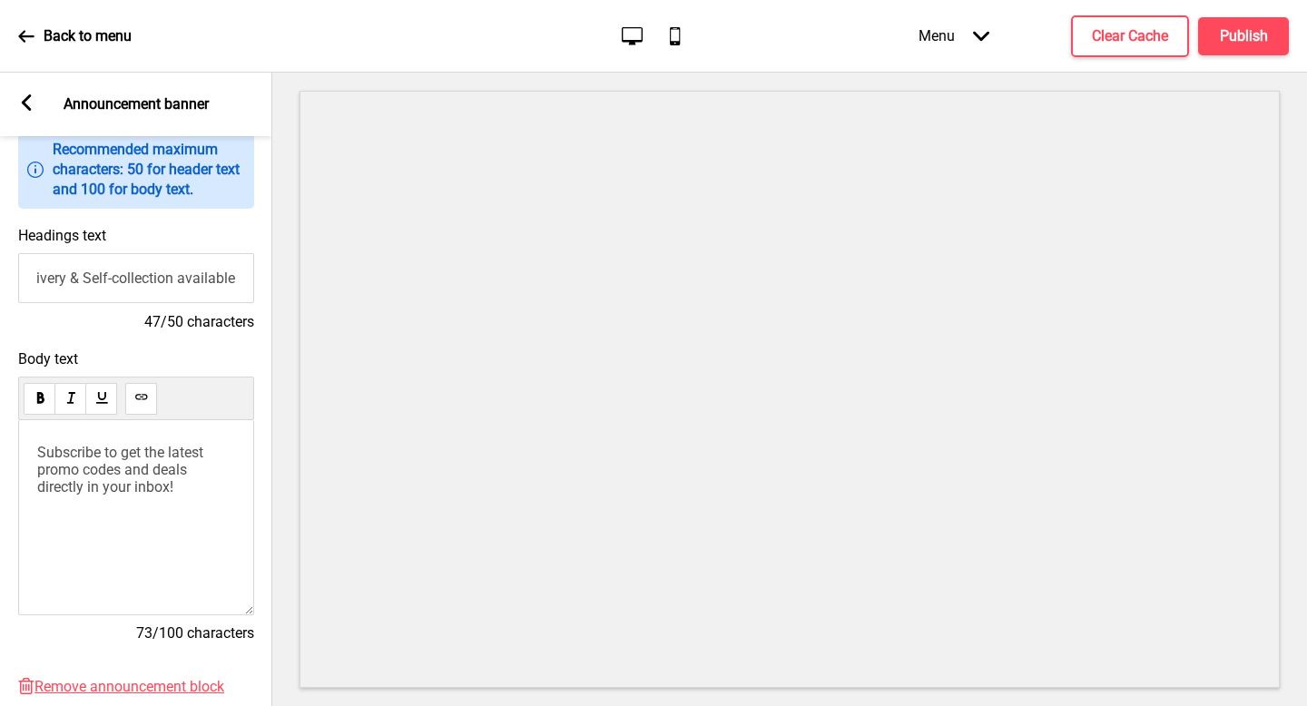
type input "Islandwide Delivery & Self-collection available"
click at [138, 496] on div "Subscribe to get the latest promo codes and deals directly in your inbox!" at bounding box center [136, 517] width 236 height 195
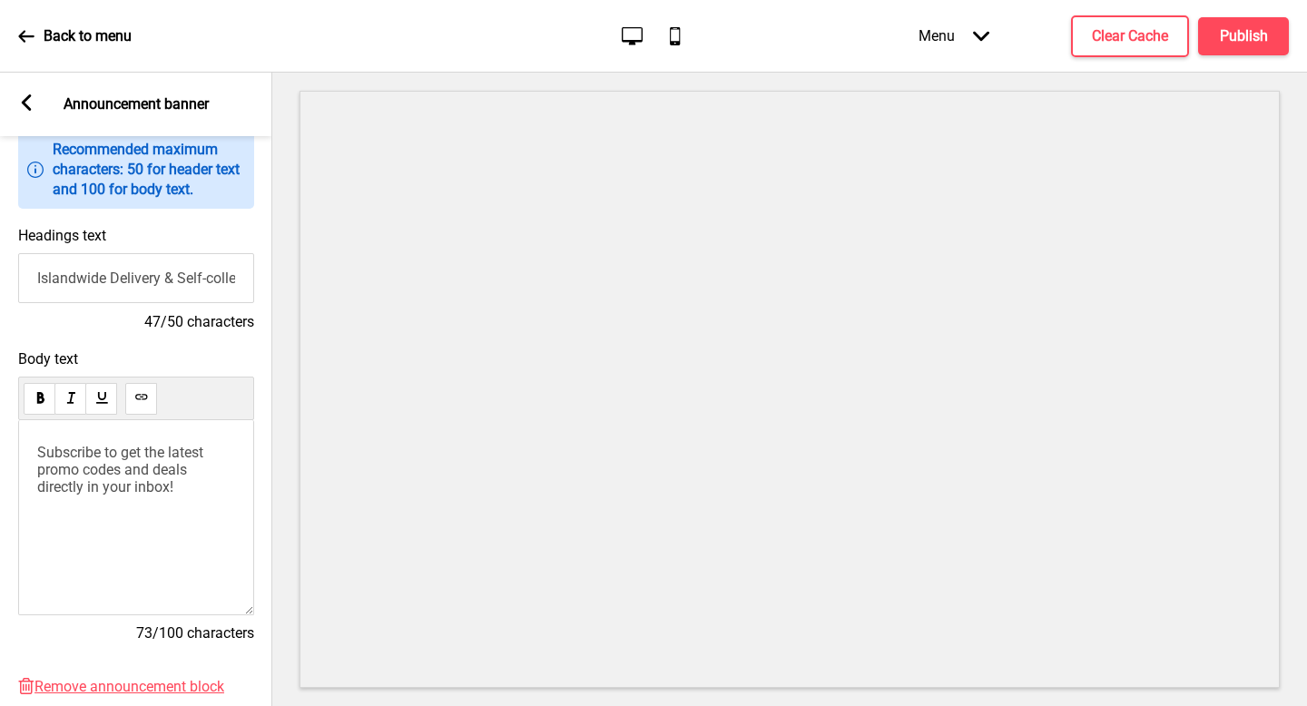
click at [153, 469] on span "Subscribe to get the latest promo codes and deals directly in your inbox!" at bounding box center [122, 470] width 170 height 52
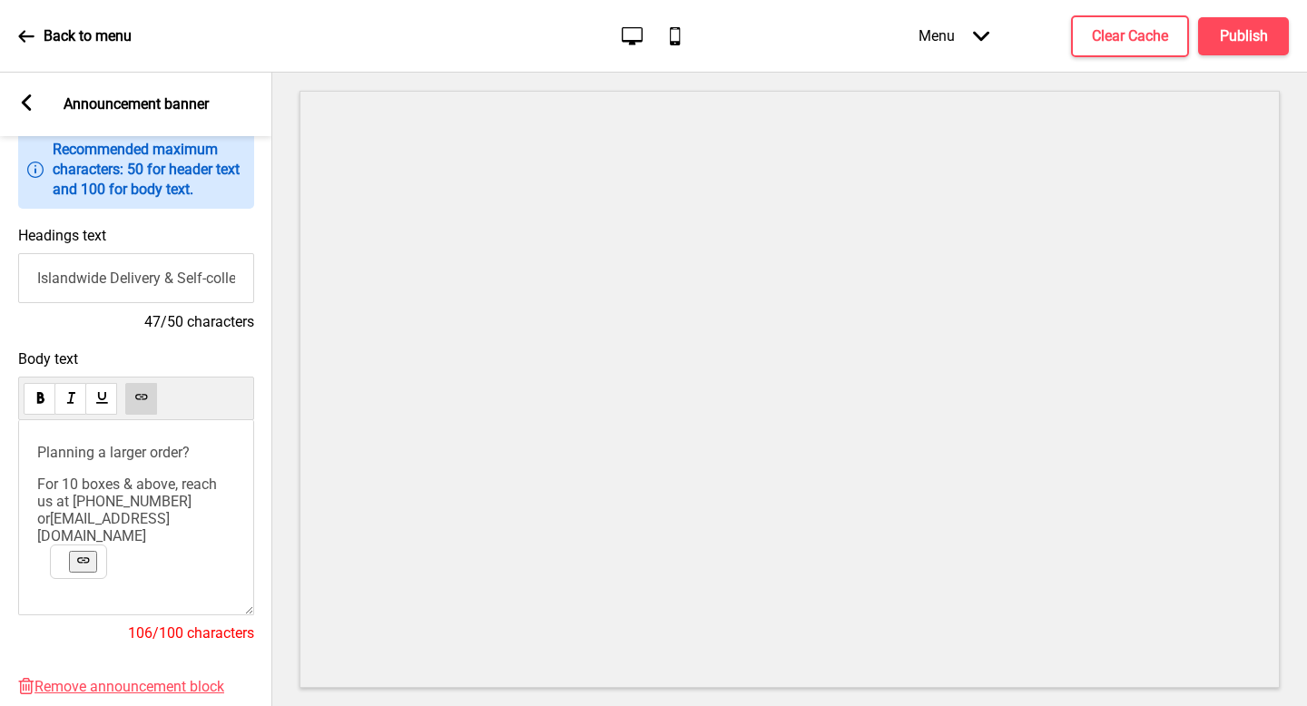
click at [154, 461] on p "Planning a larger order?" at bounding box center [136, 452] width 198 height 17
drag, startPoint x: 113, startPoint y: 549, endPoint x: 48, endPoint y: 437, distance: 129.4
click at [57, 419] on div "Body text Planning a larger order? For 10 boxes & above, reach us at [PHONE_NUM…" at bounding box center [136, 504] width 236 height 309
click at [194, 319] on h4 "47/50 characters" at bounding box center [136, 322] width 236 height 20
click at [1231, 39] on h4 "Publish" at bounding box center [1244, 36] width 48 height 20
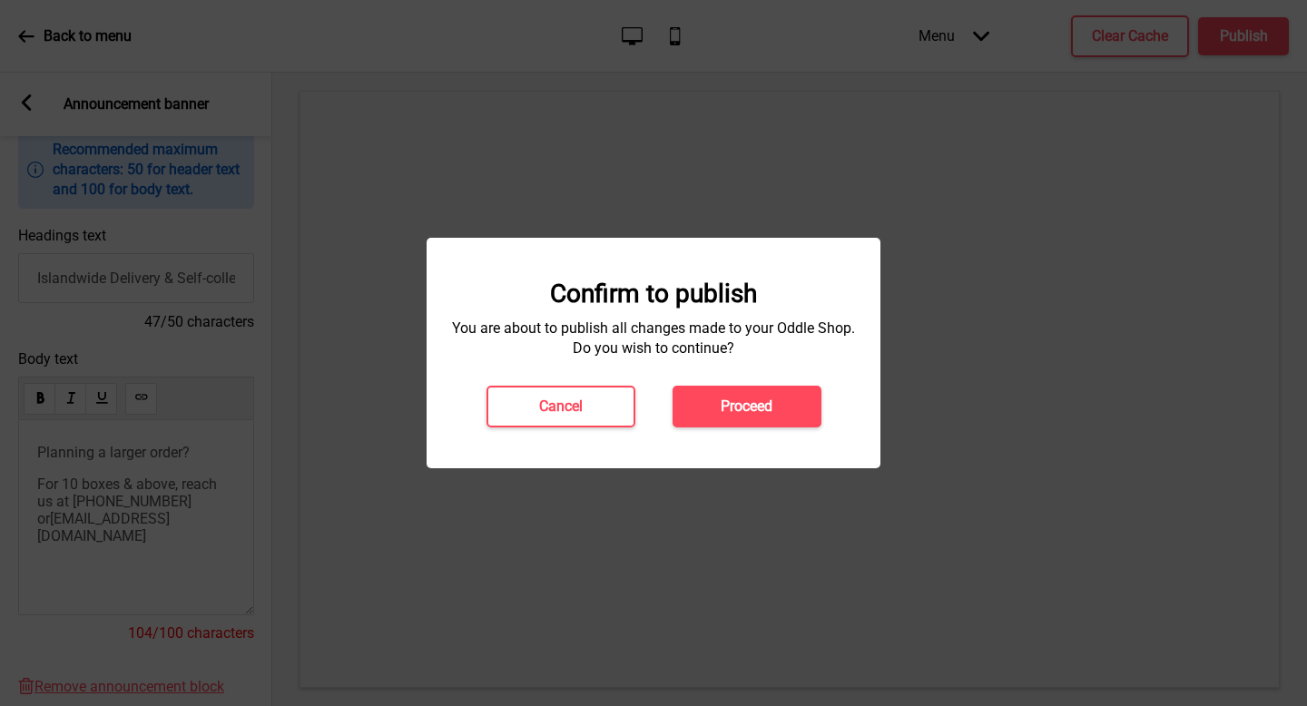
click at [717, 437] on div "Confirm to publish You are about to publish all changes made to your Oddle Shop…" at bounding box center [654, 353] width 454 height 231
click at [722, 423] on button "Proceed" at bounding box center [747, 407] width 149 height 42
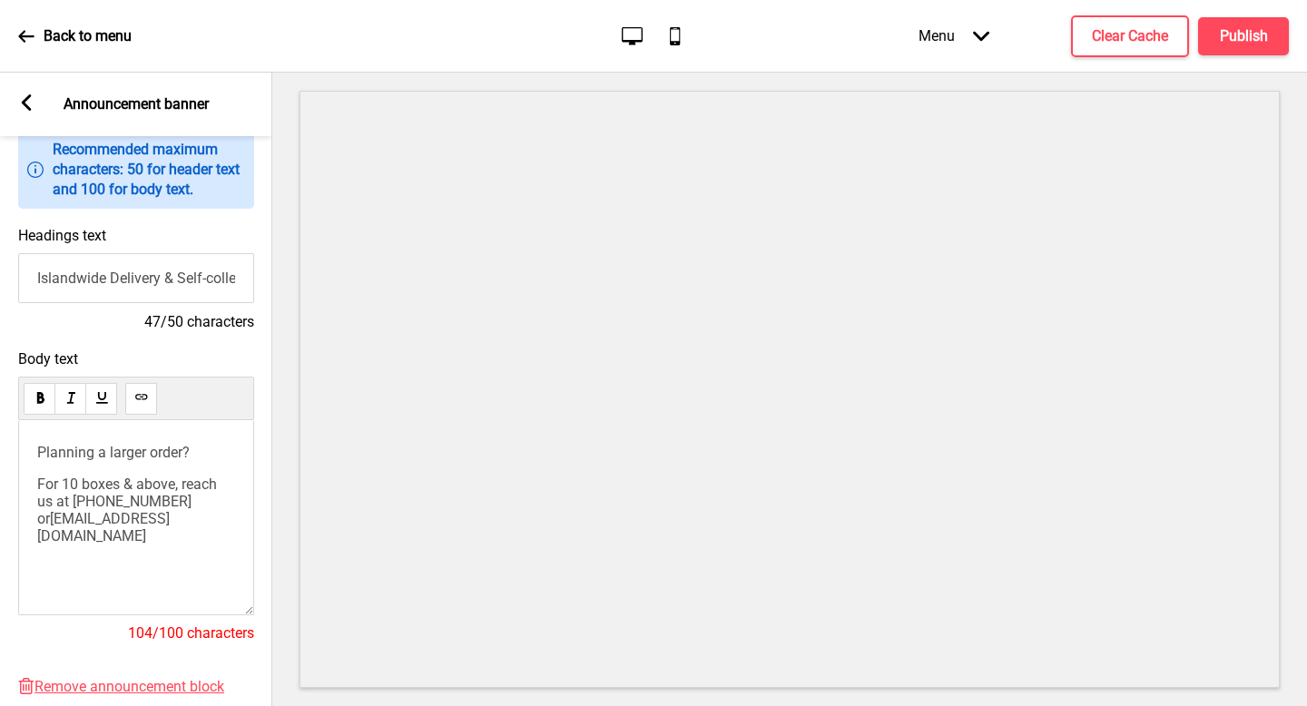
click at [29, 115] on div "Arrow left Announcement banner" at bounding box center [136, 105] width 272 height 64
click at [28, 105] on rect at bounding box center [26, 102] width 16 height 16
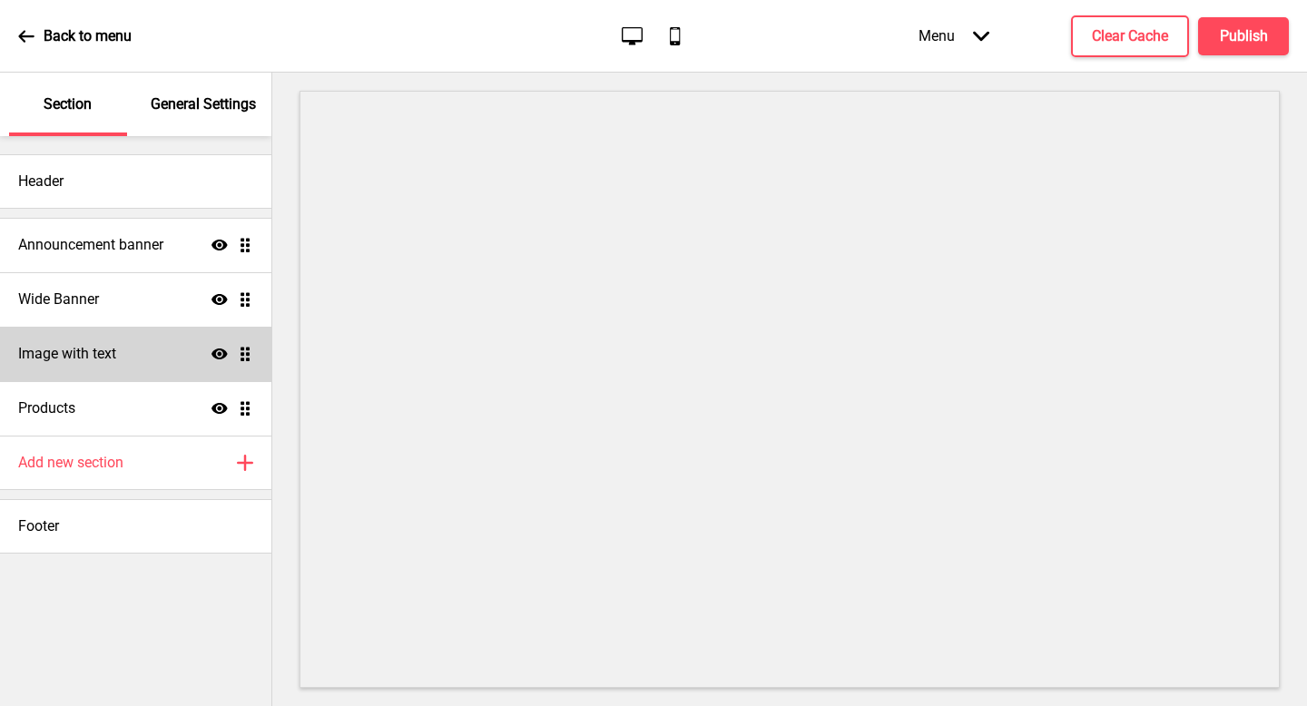
click at [96, 365] on div "Image with text Show Drag" at bounding box center [135, 354] width 271 height 54
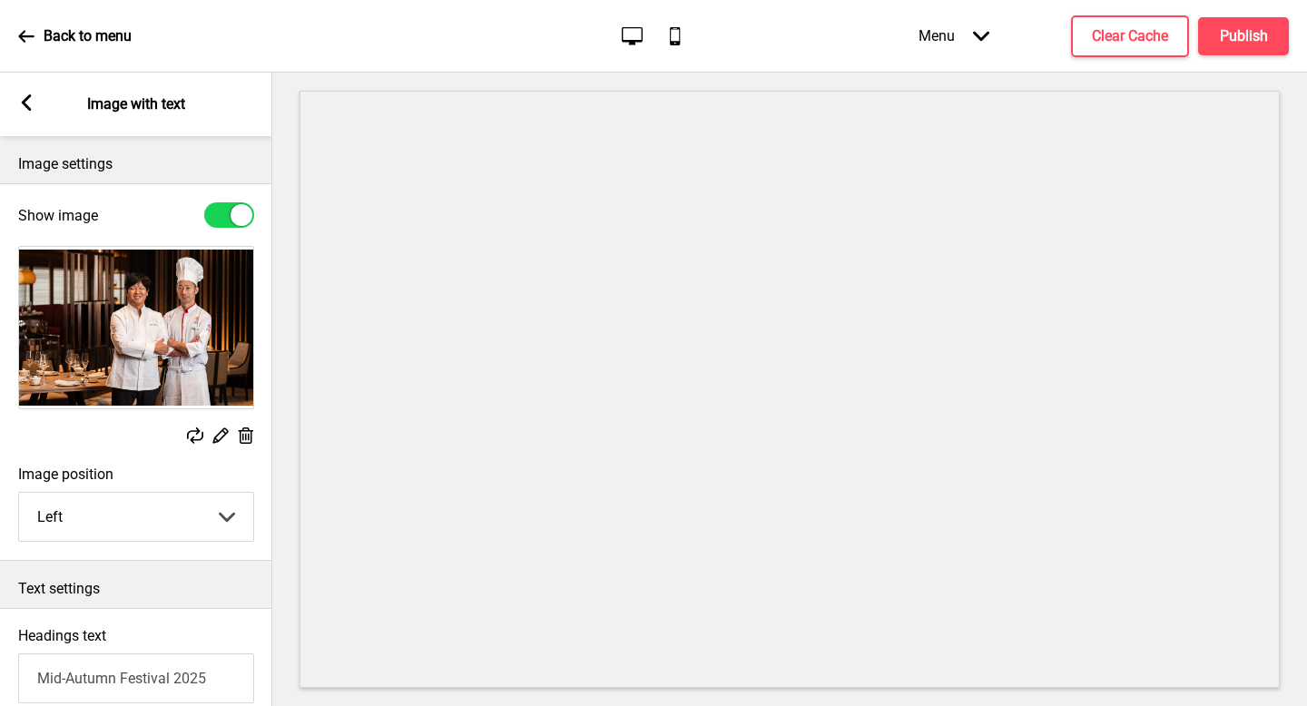
click at [219, 447] on div "Replace Edit Delete" at bounding box center [136, 347] width 272 height 220
click at [220, 438] on icon at bounding box center [220, 435] width 15 height 15
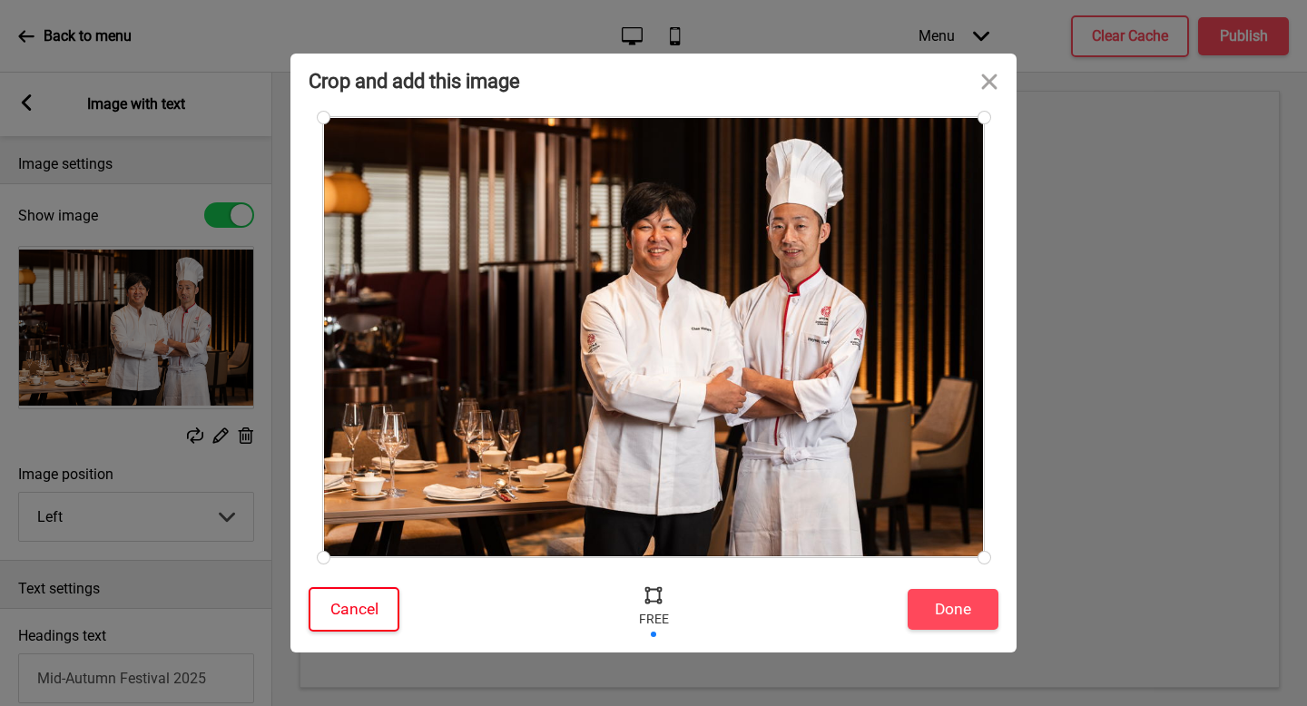
click at [355, 600] on button "Cancel" at bounding box center [354, 609] width 91 height 44
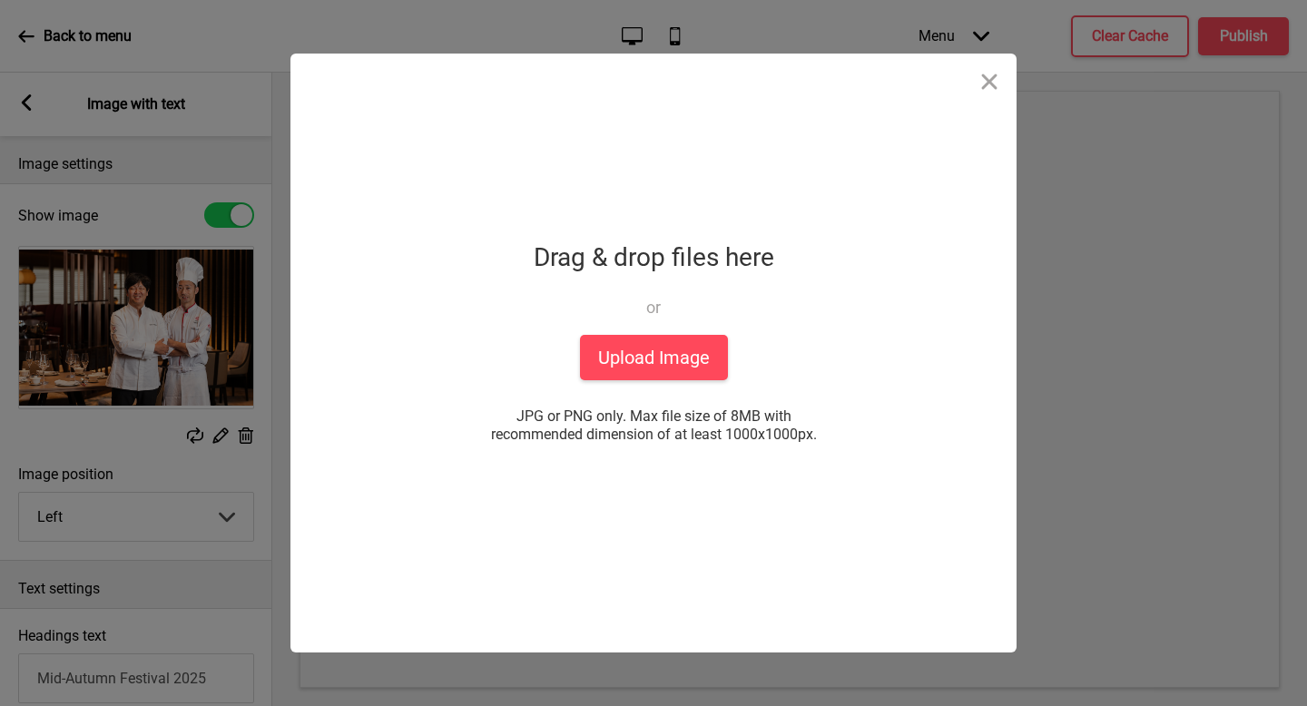
click at [783, 451] on div "Drop a file here Drag & drop files here or Upload files from your computer Uplo…" at bounding box center [654, 353] width 454 height 599
click at [737, 427] on span "JPG or PNG only. Max file size of 8MB with recommended dimension of at least 10…" at bounding box center [653, 426] width 363 height 36
click at [761, 432] on span "JPG or PNG only. Max file size of 8MB with recommended dimension of at least 10…" at bounding box center [653, 426] width 363 height 36
copy span "1000x1000px"
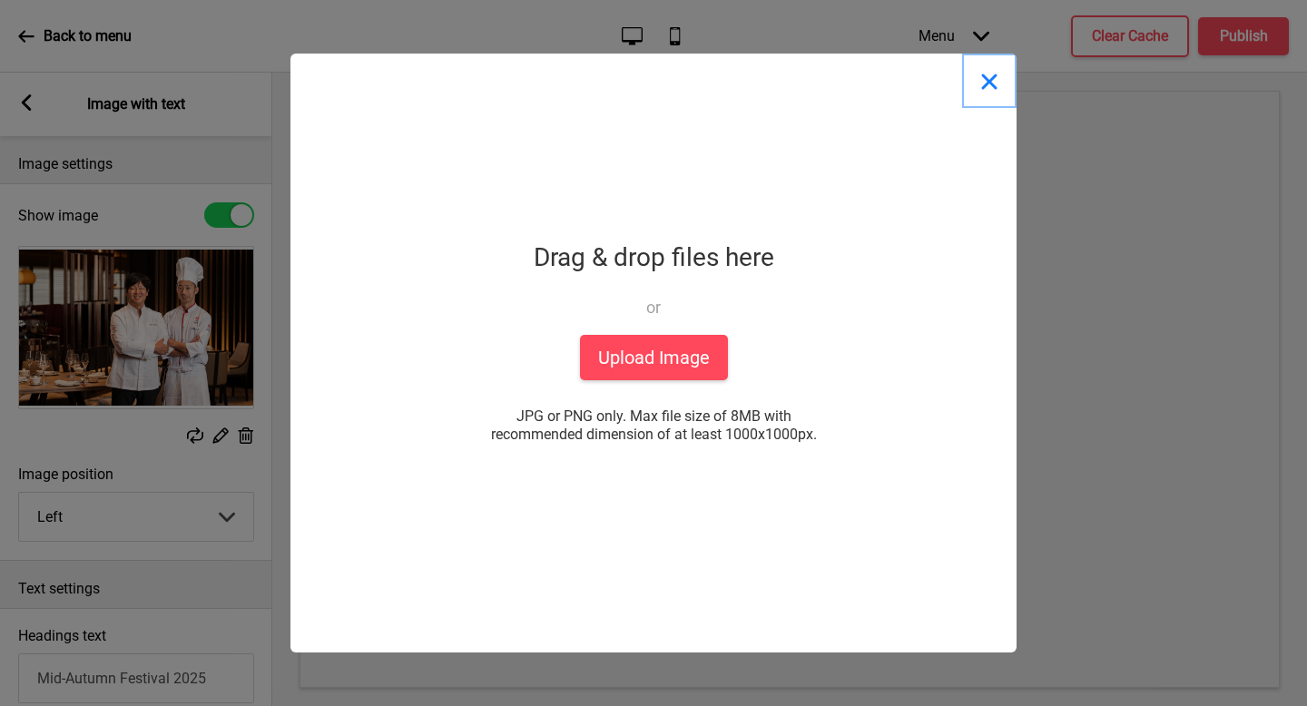
click at [973, 86] on button "Close" at bounding box center [989, 81] width 54 height 54
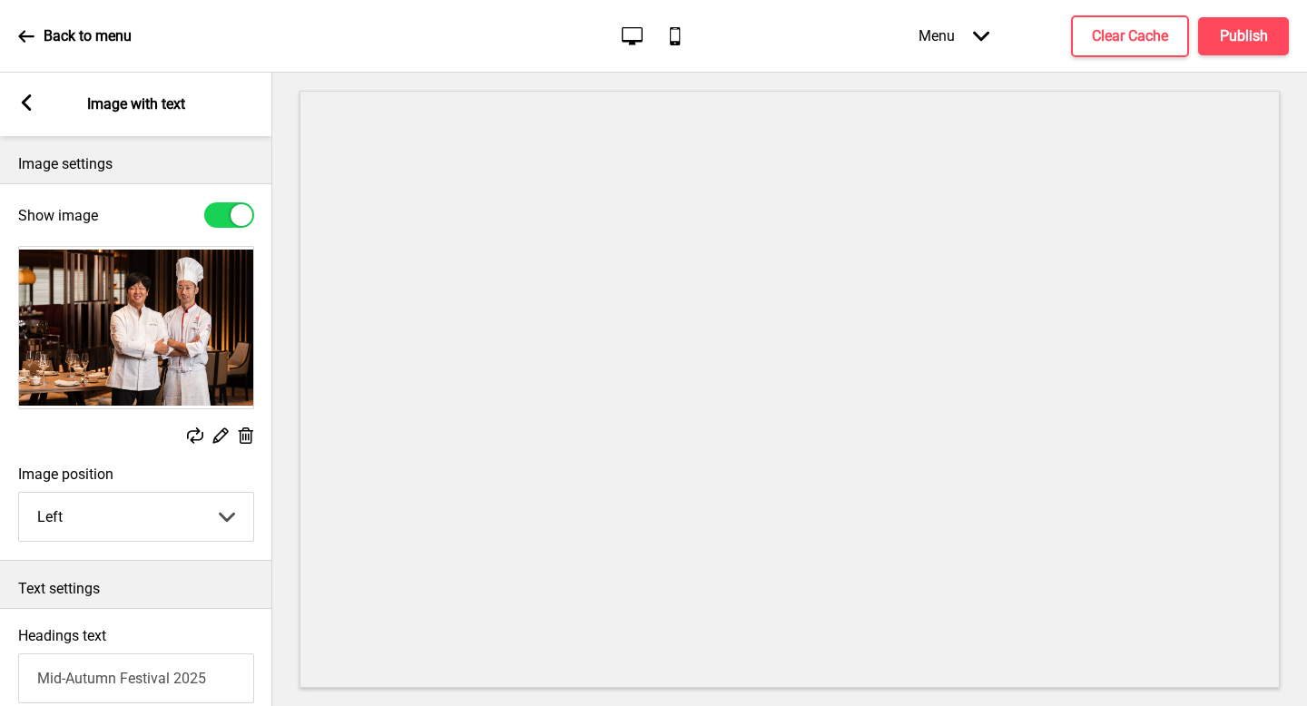
click at [124, 335] on img at bounding box center [136, 328] width 234 height 162
click at [224, 438] on rect at bounding box center [220, 435] width 19 height 19
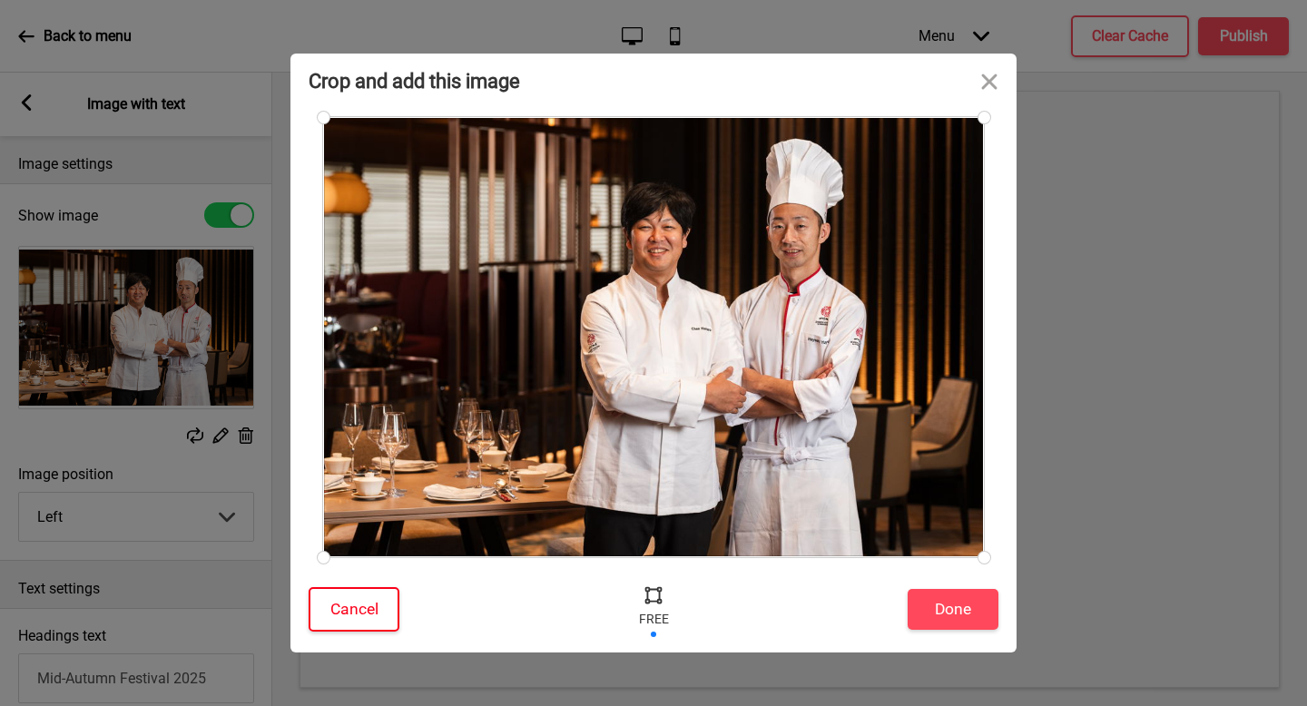
click at [362, 625] on button "Cancel" at bounding box center [354, 609] width 91 height 44
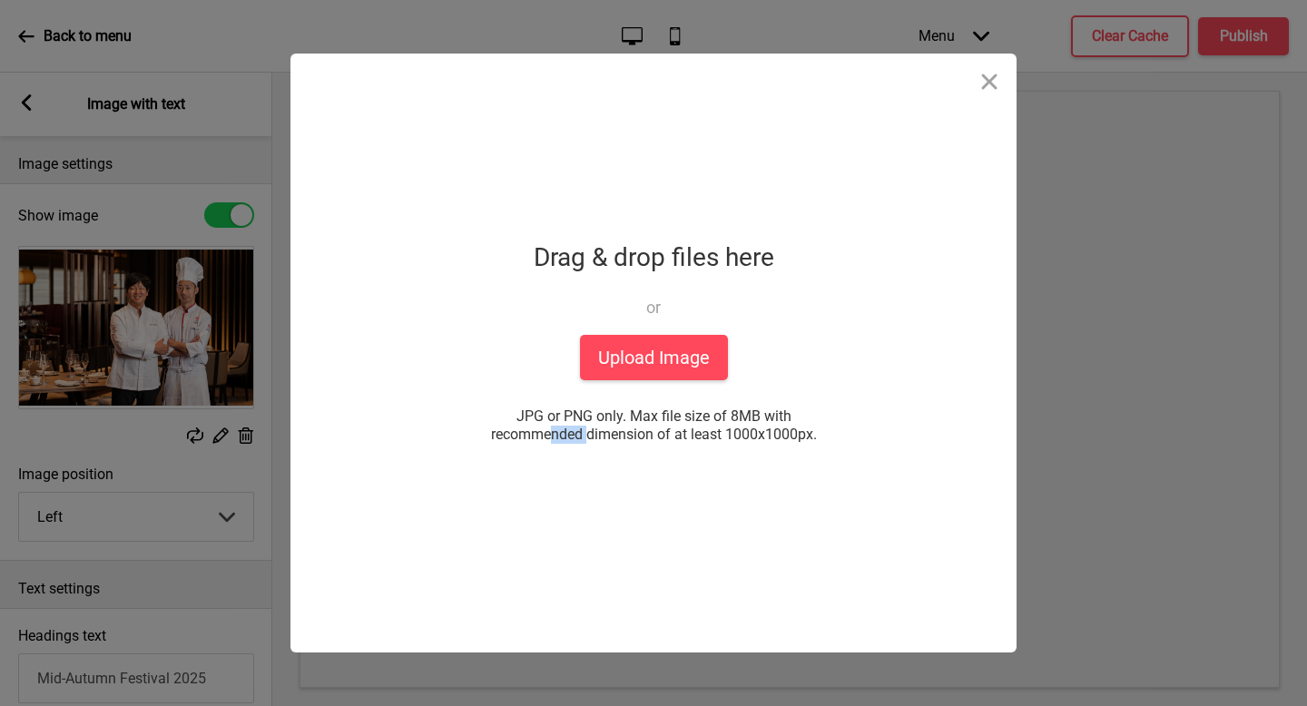
drag, startPoint x: 741, startPoint y: 418, endPoint x: 791, endPoint y: 419, distance: 50.8
click at [780, 417] on span "JPG or PNG only. Max file size of 8MB with recommended dimension of at least 10…" at bounding box center [653, 426] width 363 height 36
click at [811, 410] on span "JPG or PNG only. Max file size of 8MB with recommended dimension of at least 10…" at bounding box center [653, 426] width 363 height 36
click at [996, 83] on button "Close" at bounding box center [989, 81] width 54 height 54
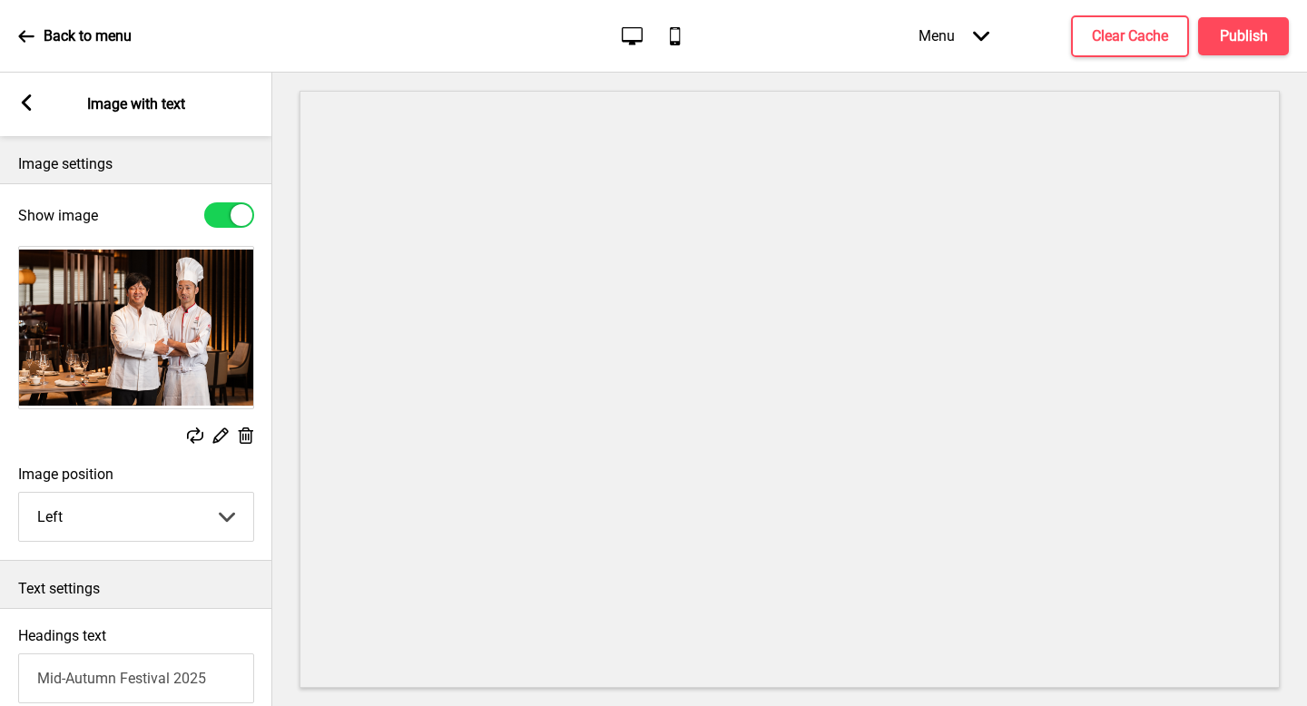
click at [93, 334] on img at bounding box center [136, 328] width 234 height 162
click at [222, 435] on rect at bounding box center [220, 435] width 19 height 19
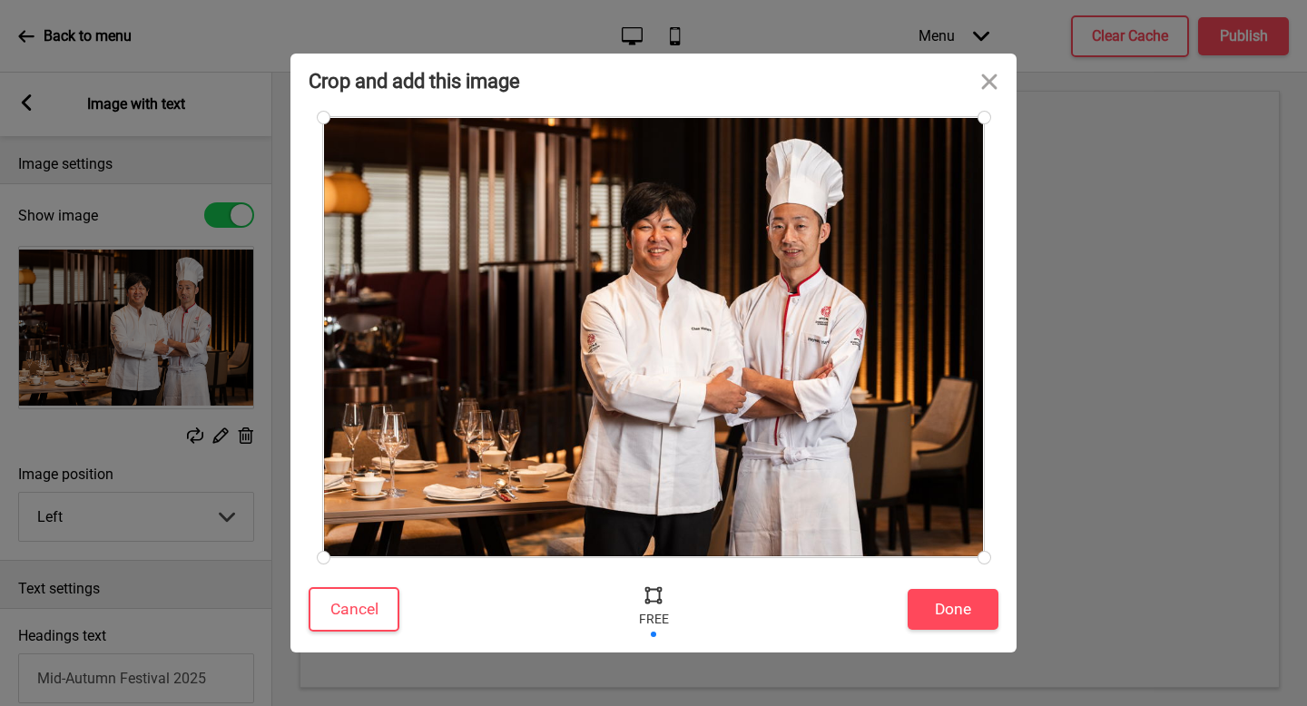
click at [427, 626] on div at bounding box center [653, 609] width 472 height 59
click at [350, 623] on button "Cancel" at bounding box center [354, 609] width 91 height 44
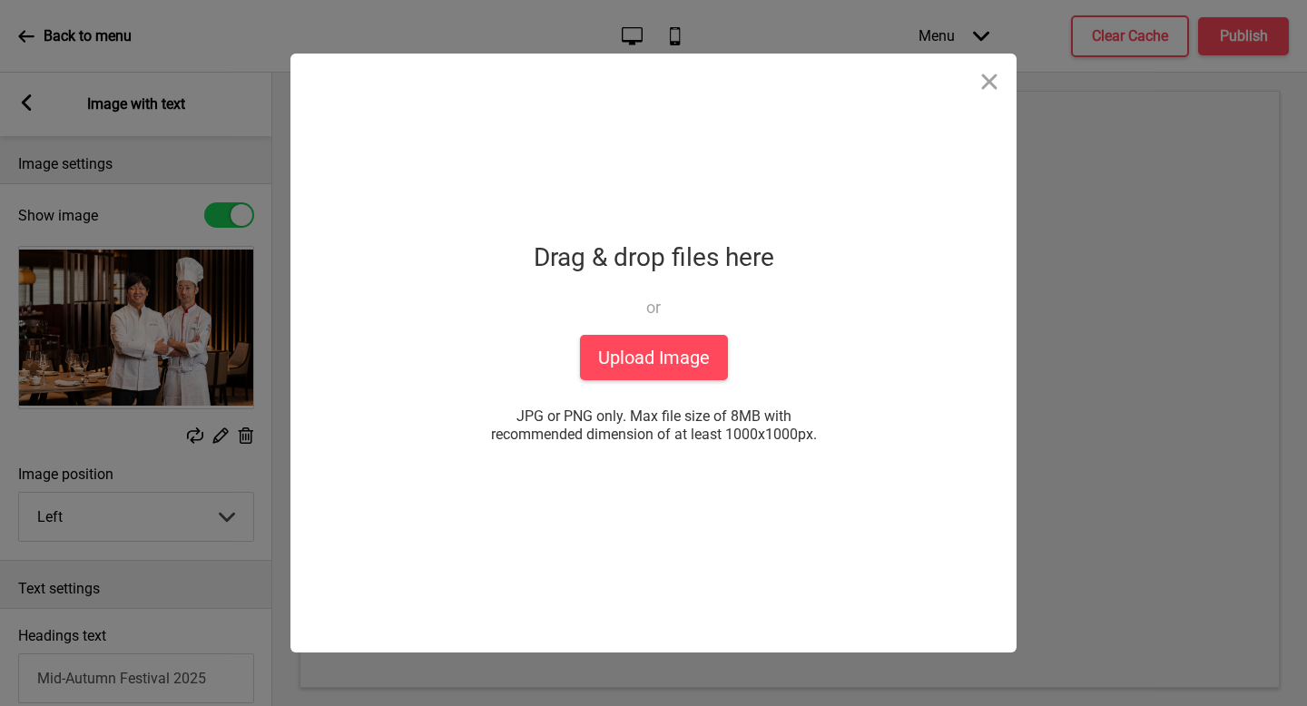
click at [640, 385] on div "Drop a file here Drag & drop files here or Upload files from your computer Uplo…" at bounding box center [654, 353] width 454 height 599
click at [659, 358] on button "Upload Image" at bounding box center [654, 357] width 148 height 45
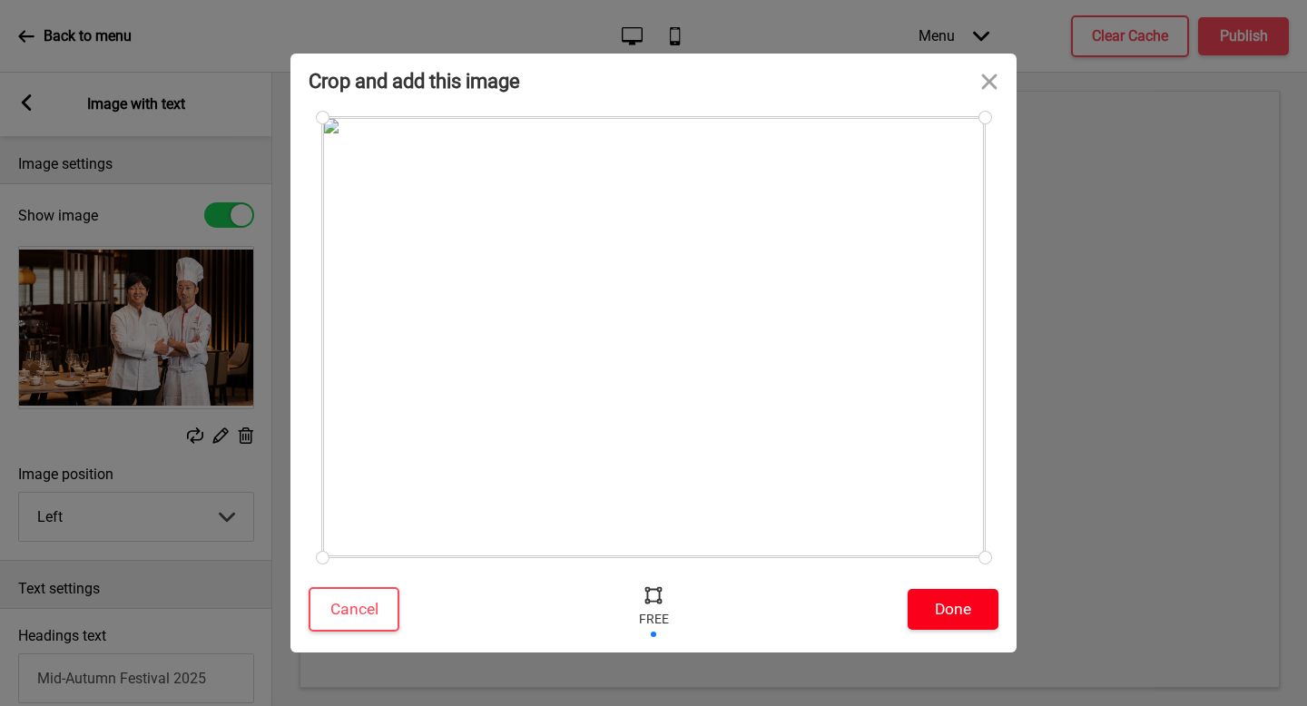
click at [968, 624] on button "Done" at bounding box center [953, 609] width 91 height 41
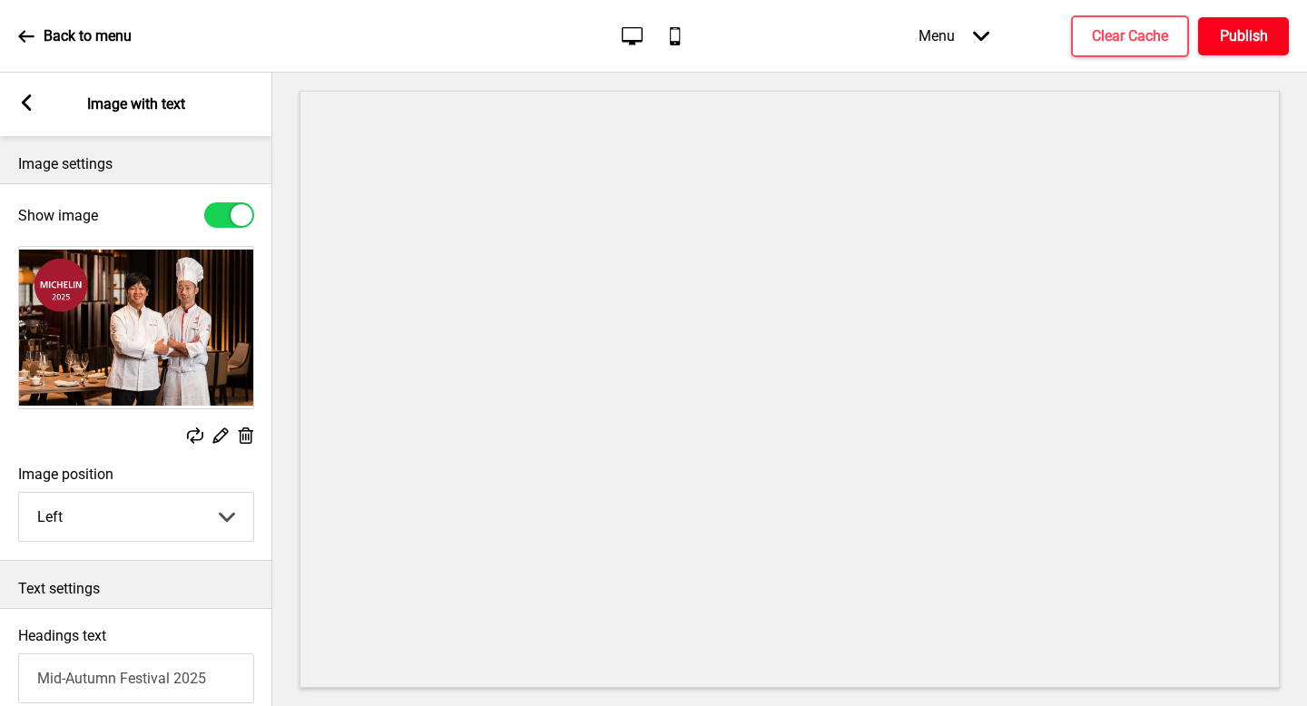
click at [1223, 42] on h4 "Publish" at bounding box center [1244, 36] width 48 height 20
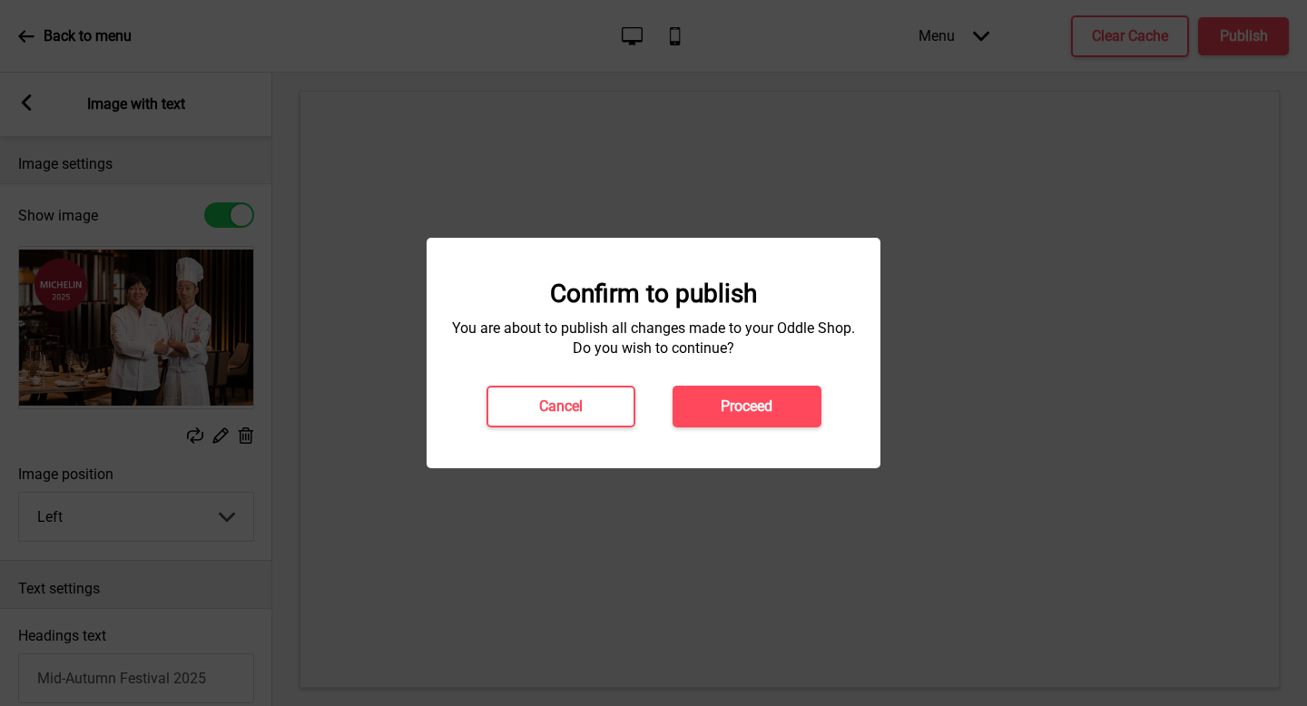
click at [809, 383] on div "Confirm to publish You are about to publish all changes made to your Oddle Shop…" at bounding box center [653, 353] width 417 height 149
click at [775, 416] on button "Proceed" at bounding box center [747, 407] width 149 height 42
